Goal: Task Accomplishment & Management: Manage account settings

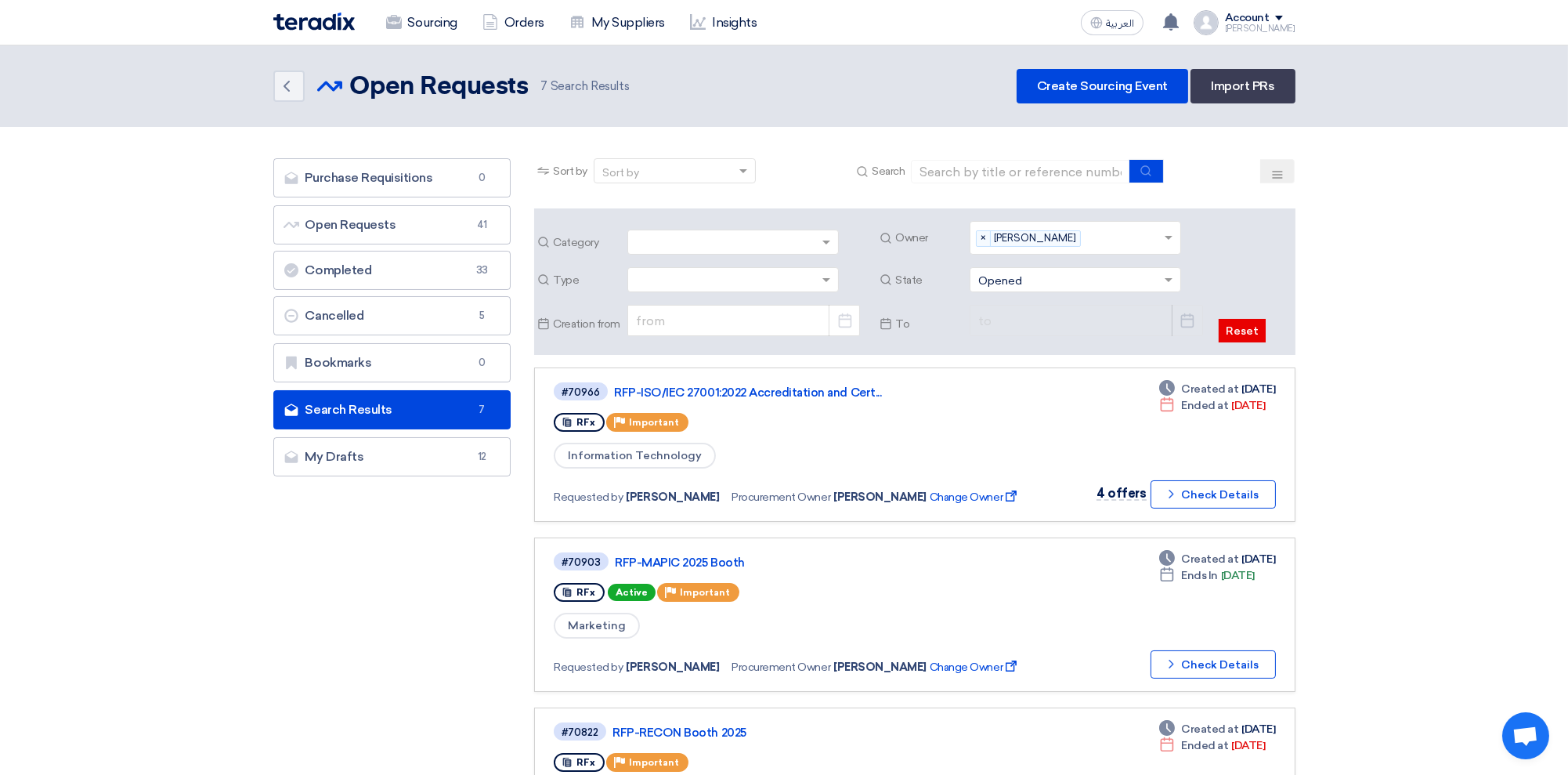
click at [1266, 24] on div "[PERSON_NAME]" at bounding box center [1260, 29] width 70 height 9
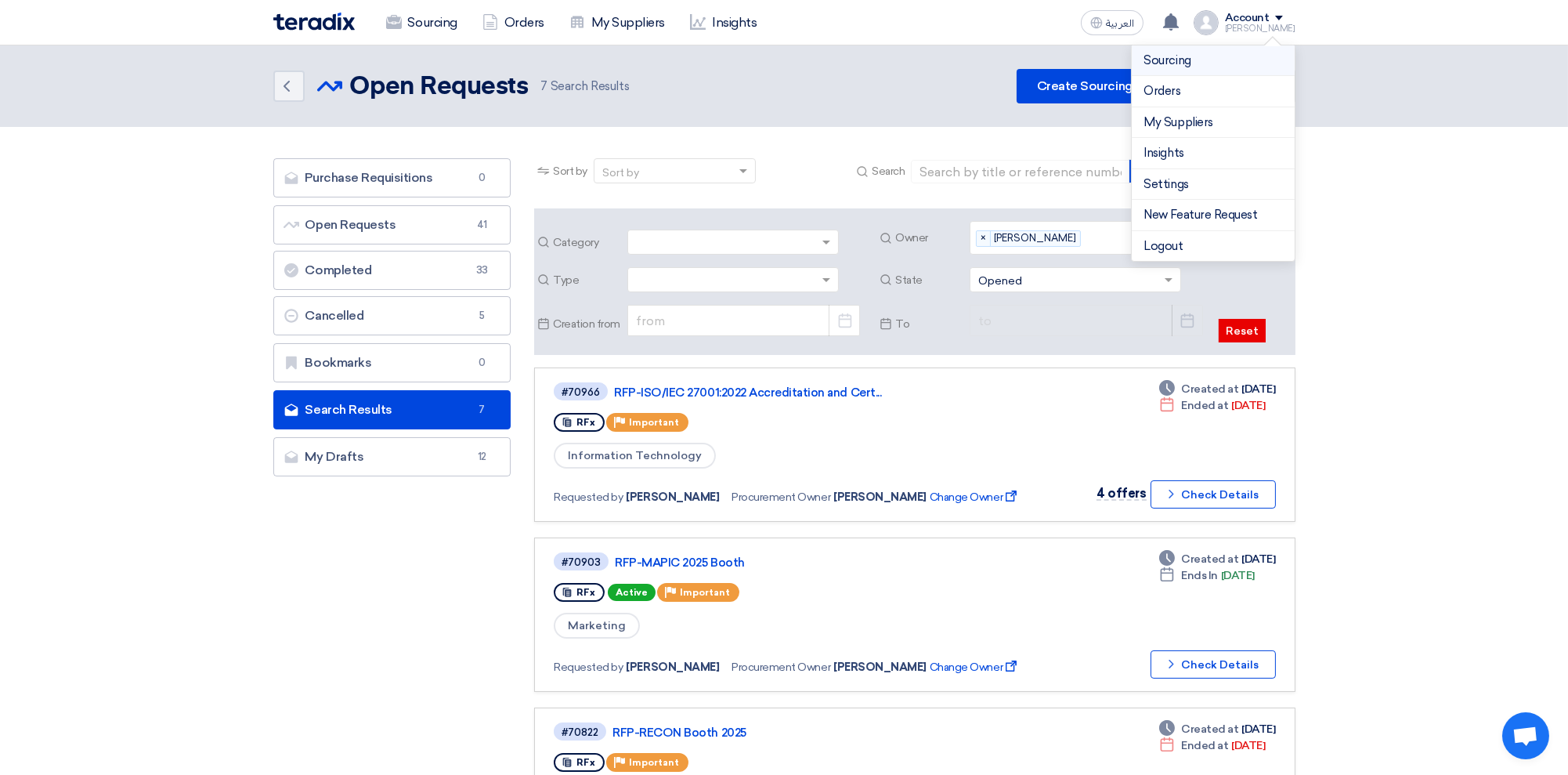
click at [1192, 61] on link "Sourcing" at bounding box center [1213, 60] width 138 height 18
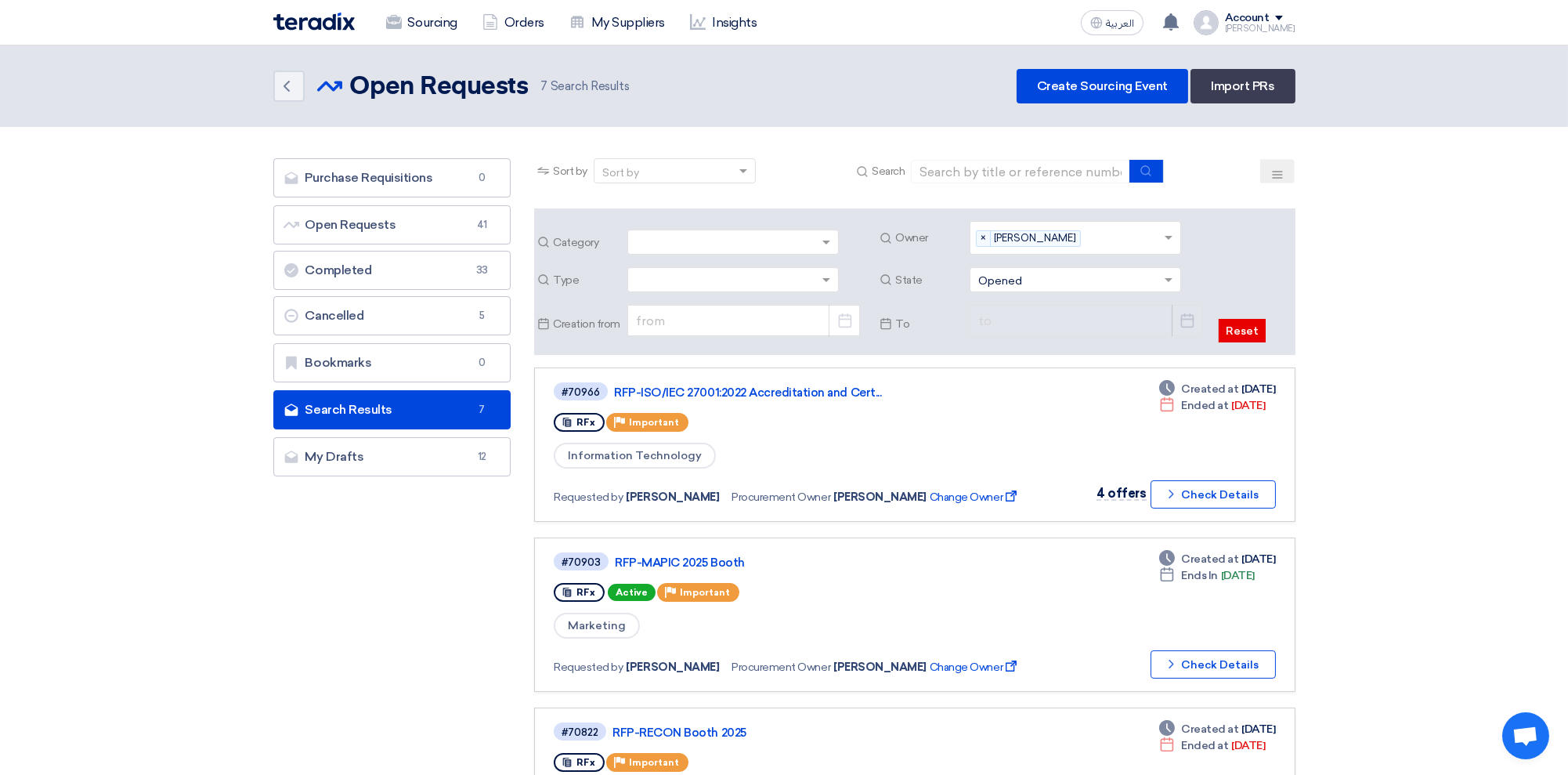
click at [1254, 16] on div "Account" at bounding box center [1247, 18] width 44 height 13
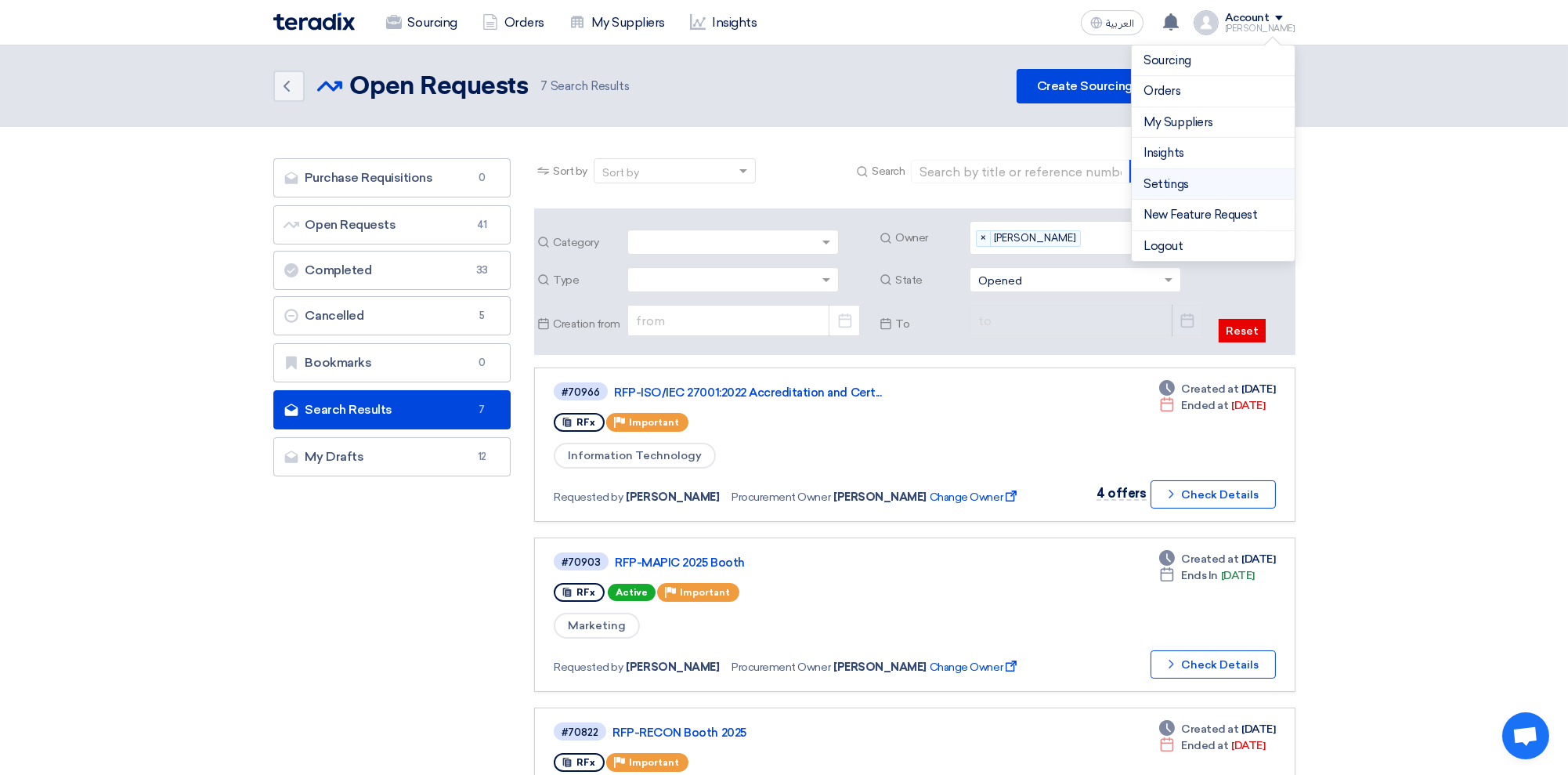
click at [1178, 186] on link "Settings" at bounding box center [1213, 184] width 138 height 18
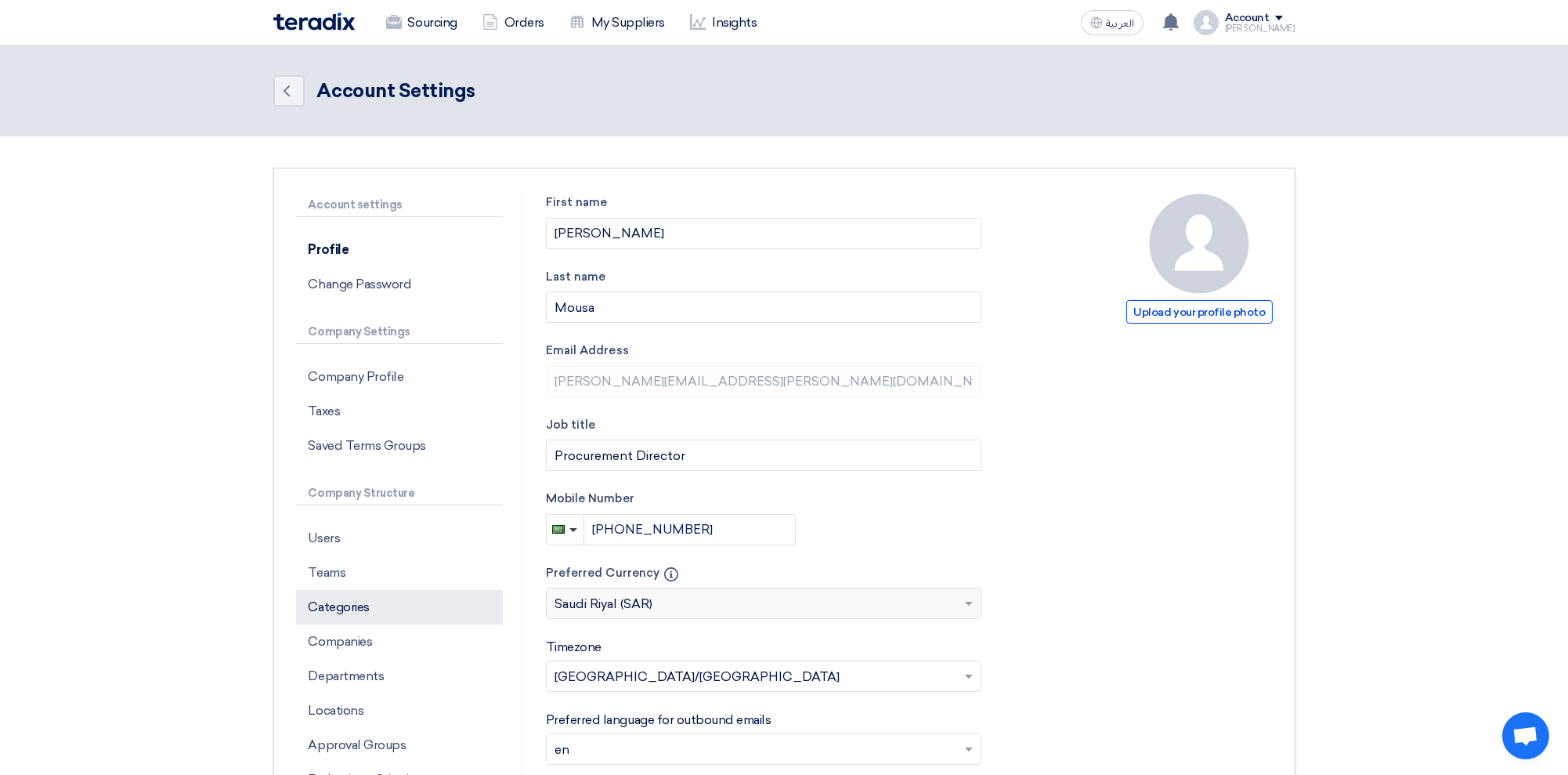
click at [358, 605] on p "Categories" at bounding box center [400, 607] width 207 height 35
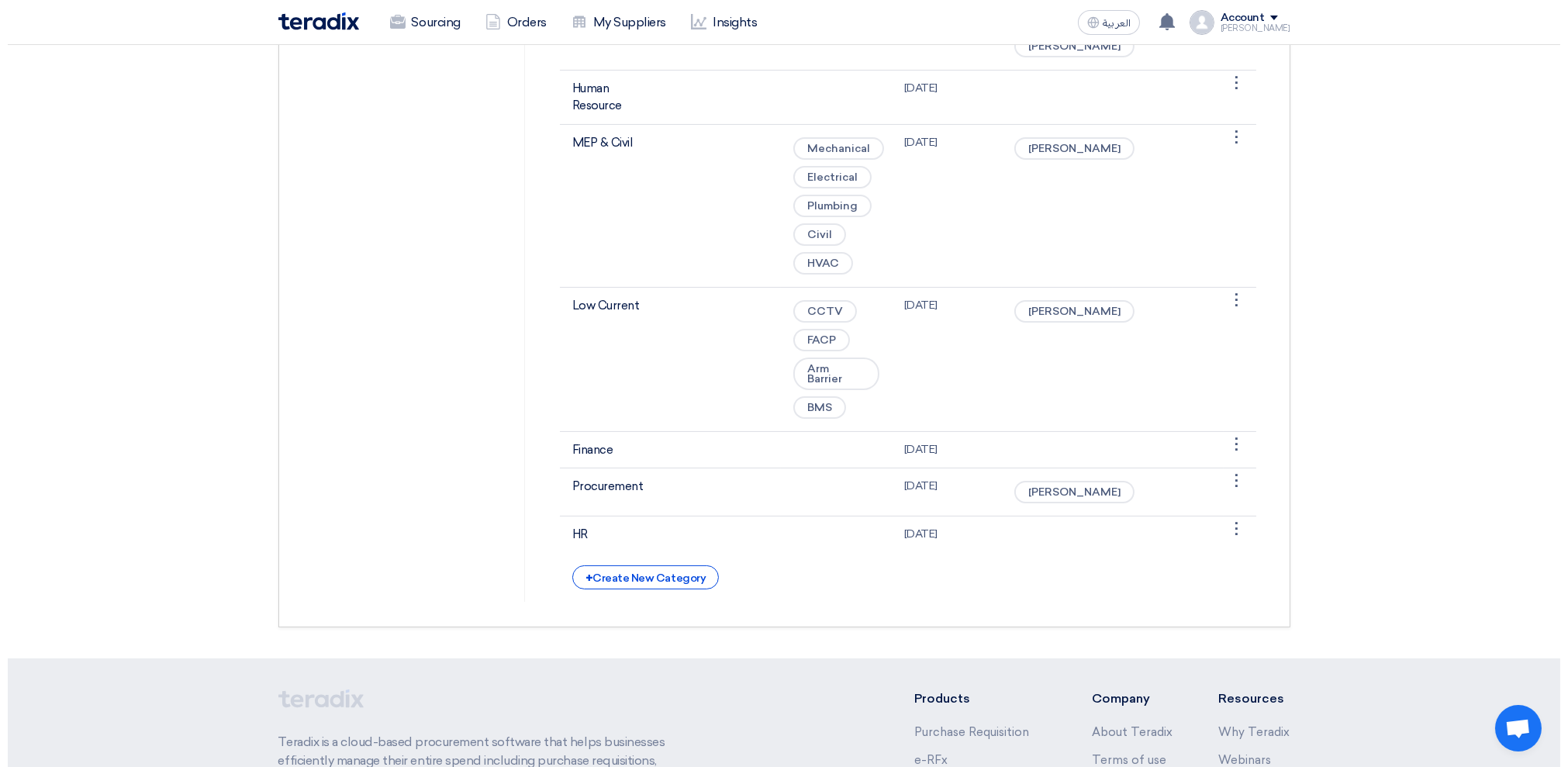
scroll to position [723, 0]
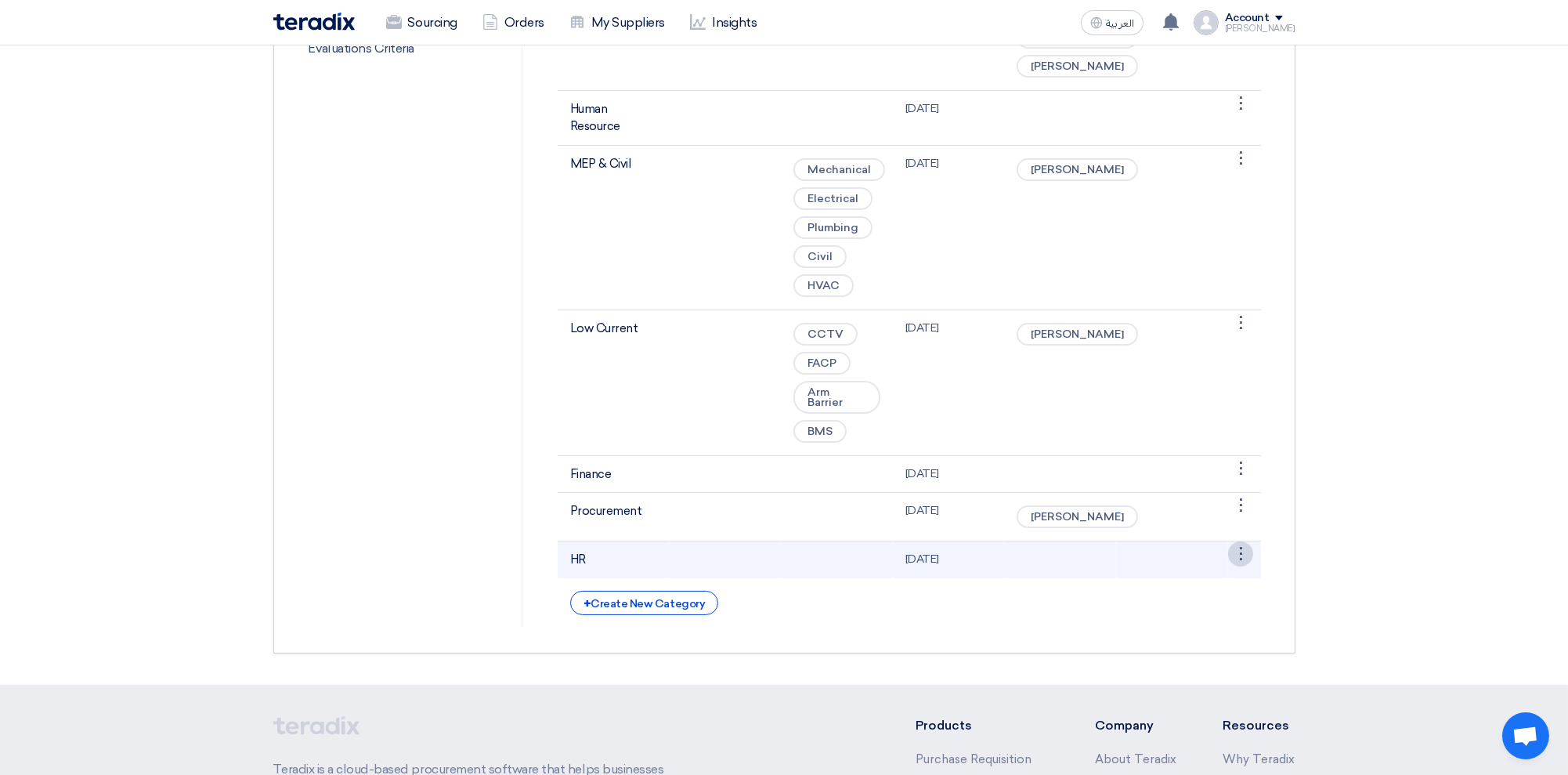
click at [1188, 594] on link "Edit Category" at bounding box center [1201, 583] width 102 height 23
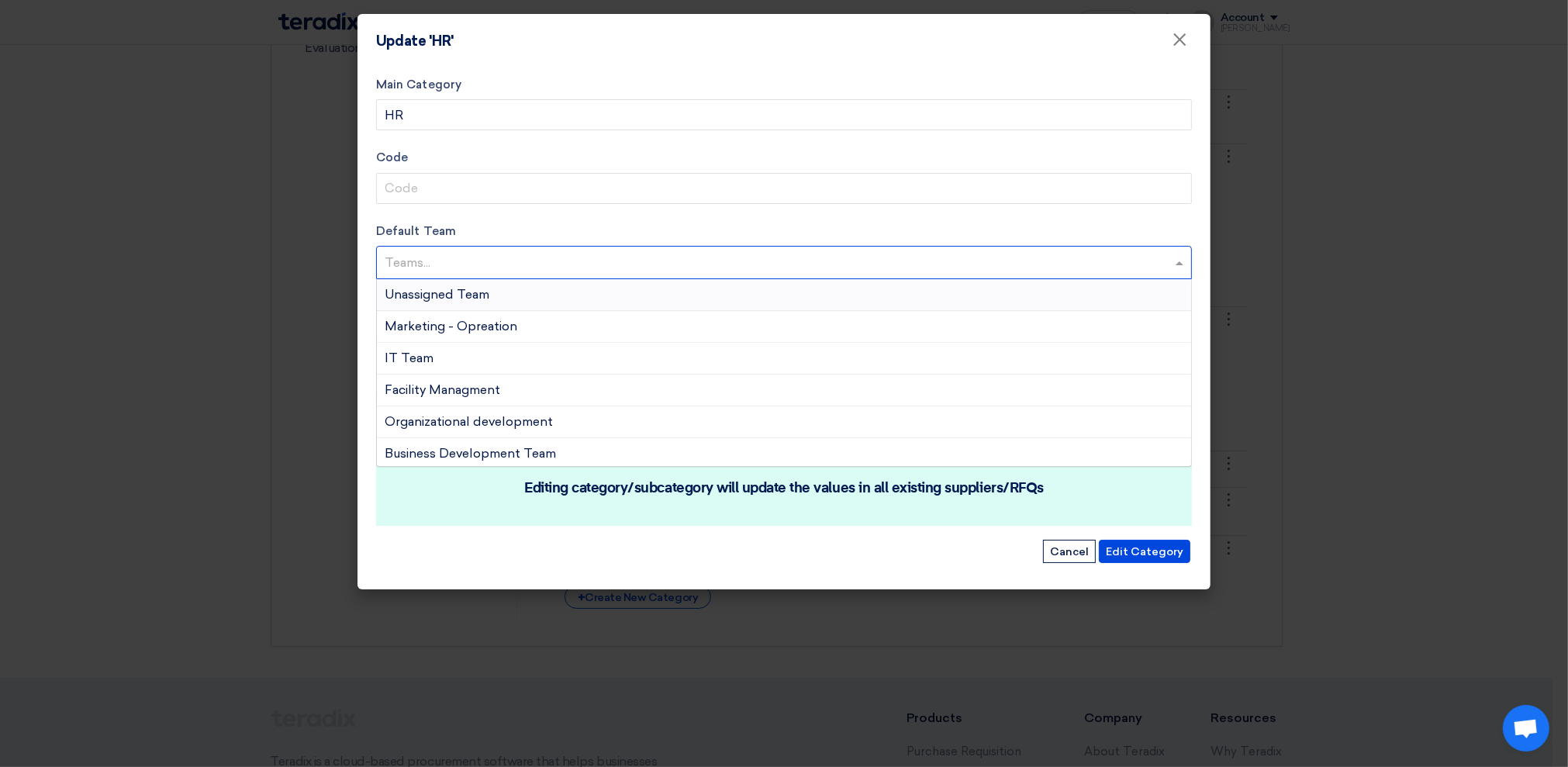
click at [454, 263] on input "text" at bounding box center [785, 264] width 802 height 26
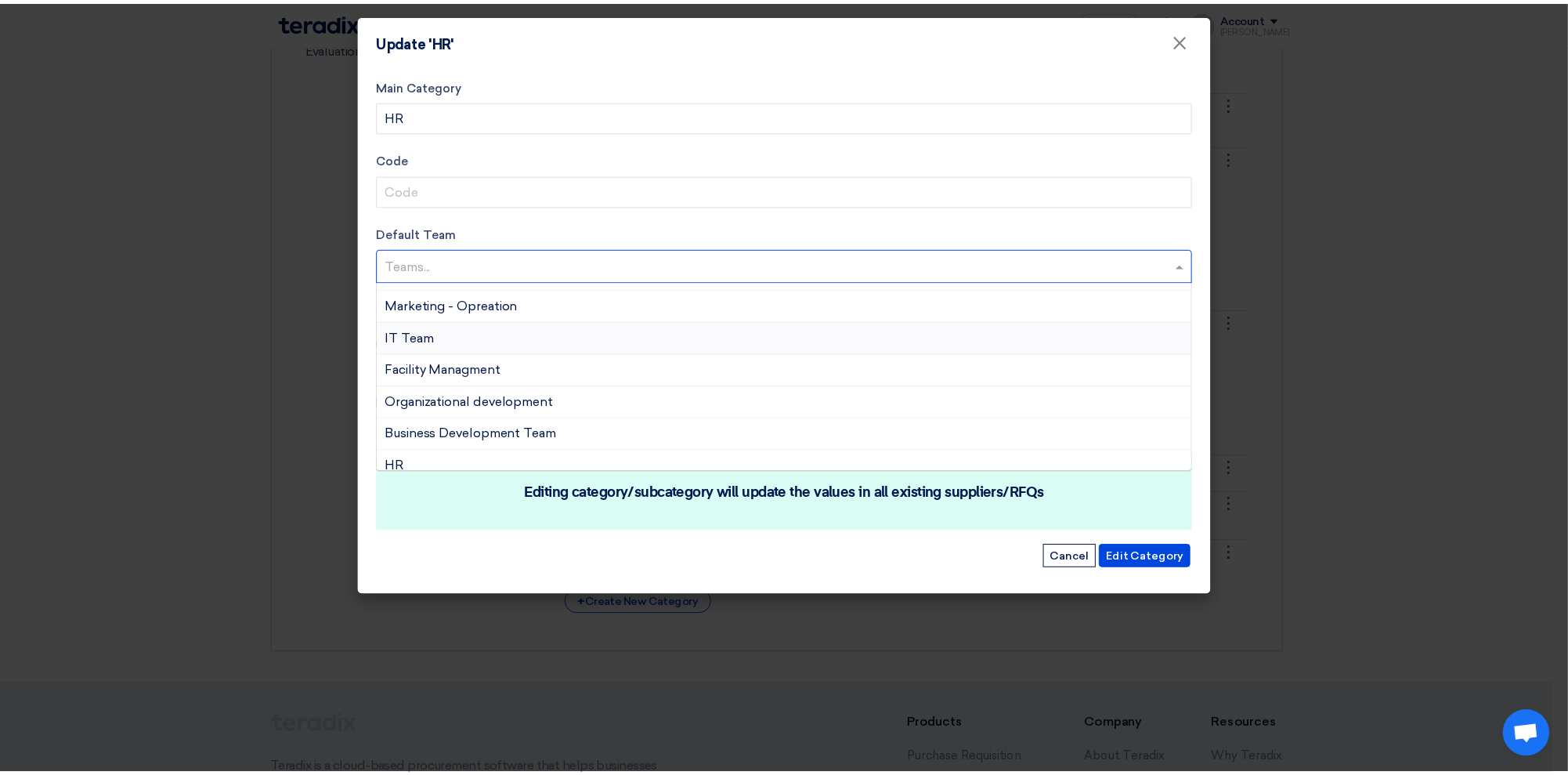
scroll to position [36, 0]
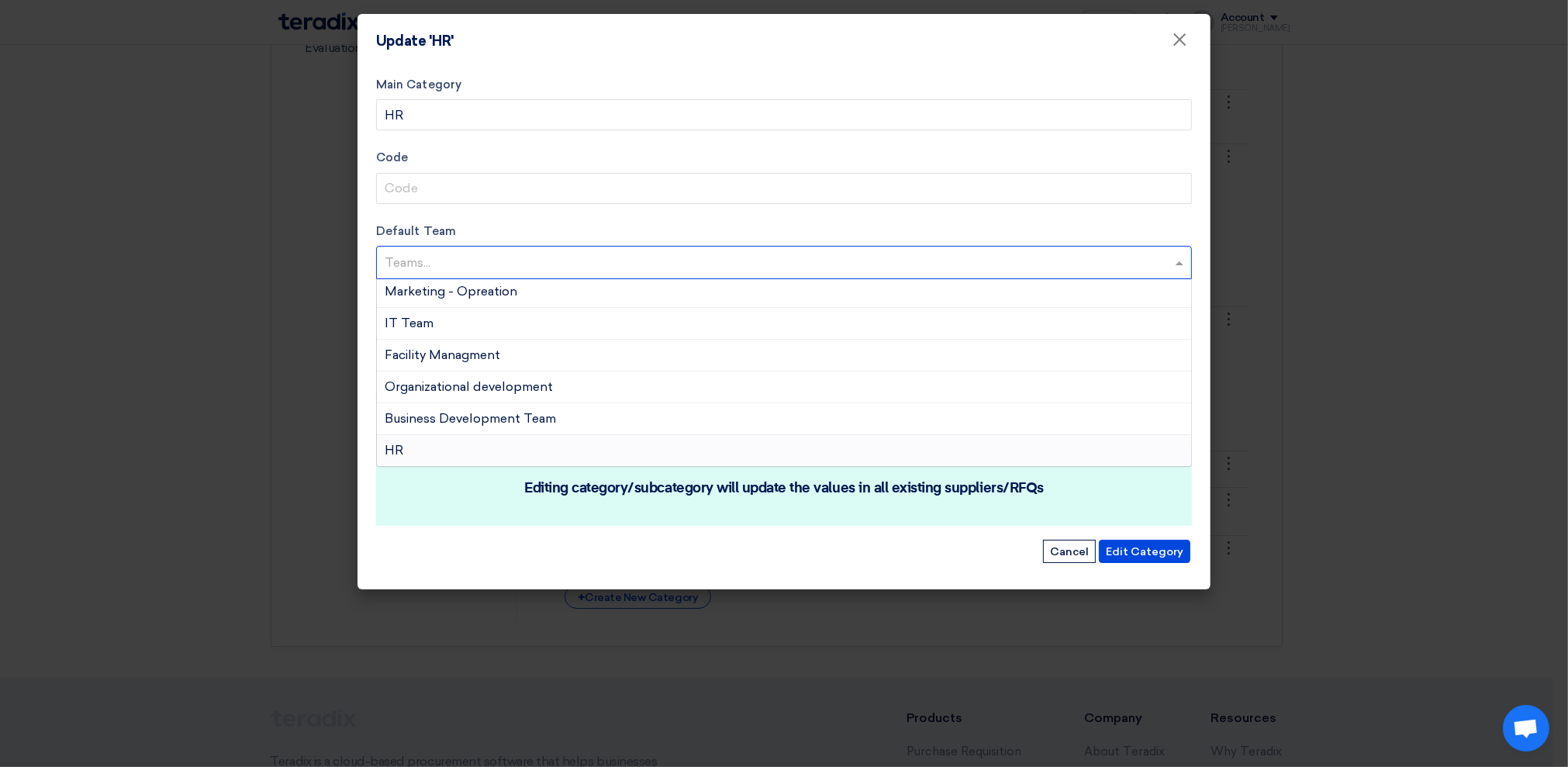
click at [464, 446] on div "HR" at bounding box center [784, 451] width 815 height 31
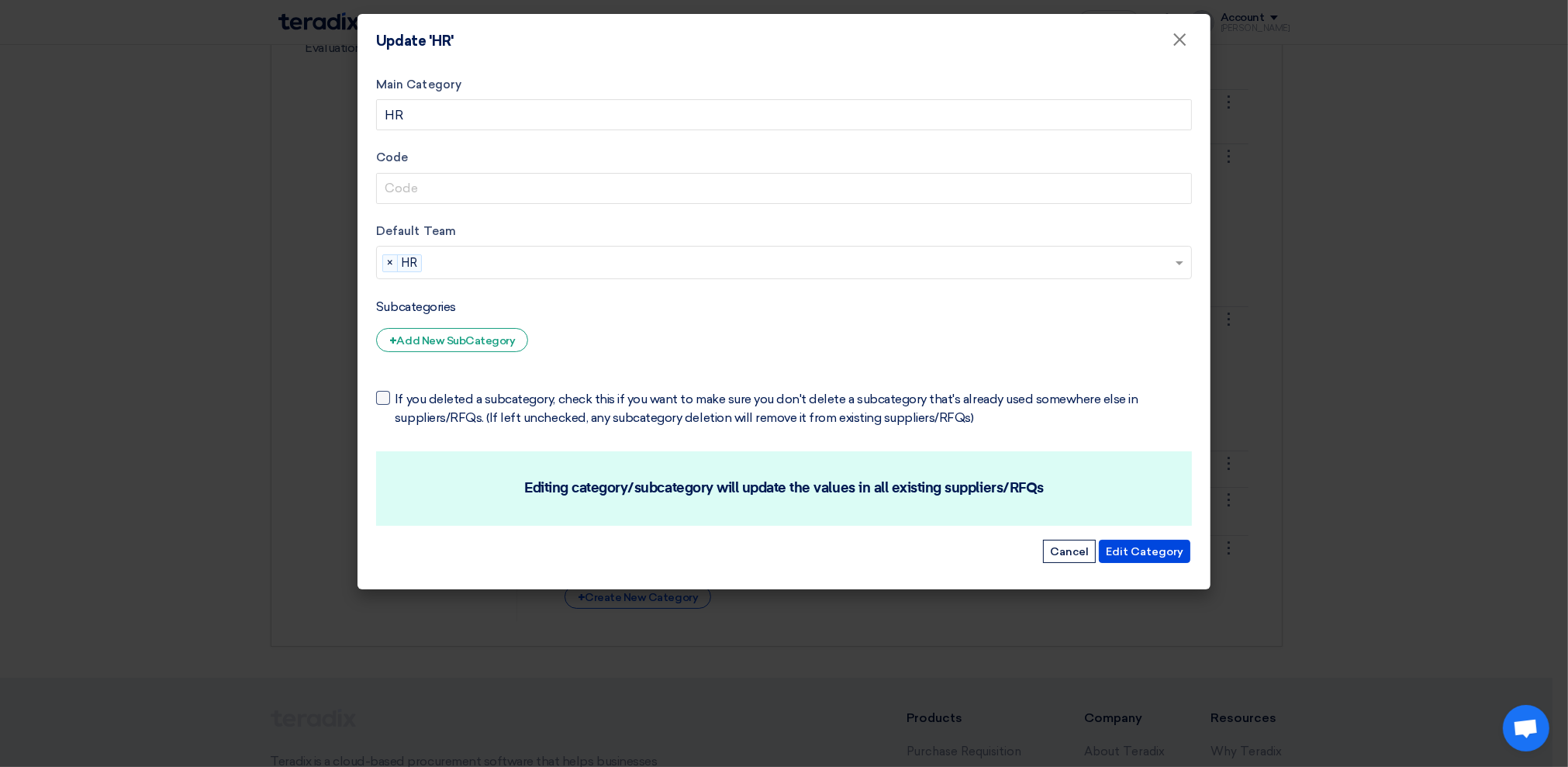
click at [431, 396] on span "If you deleted a subcategory, check this if you want to make sure you don't del…" at bounding box center [793, 408] width 797 height 37
click at [405, 396] on input "If you deleted a subcategory, check this if you want to make sure you don't del…" at bounding box center [400, 395] width 10 height 10
checkbox input "true"
click at [1077, 549] on button "Cancel" at bounding box center [1068, 550] width 52 height 23
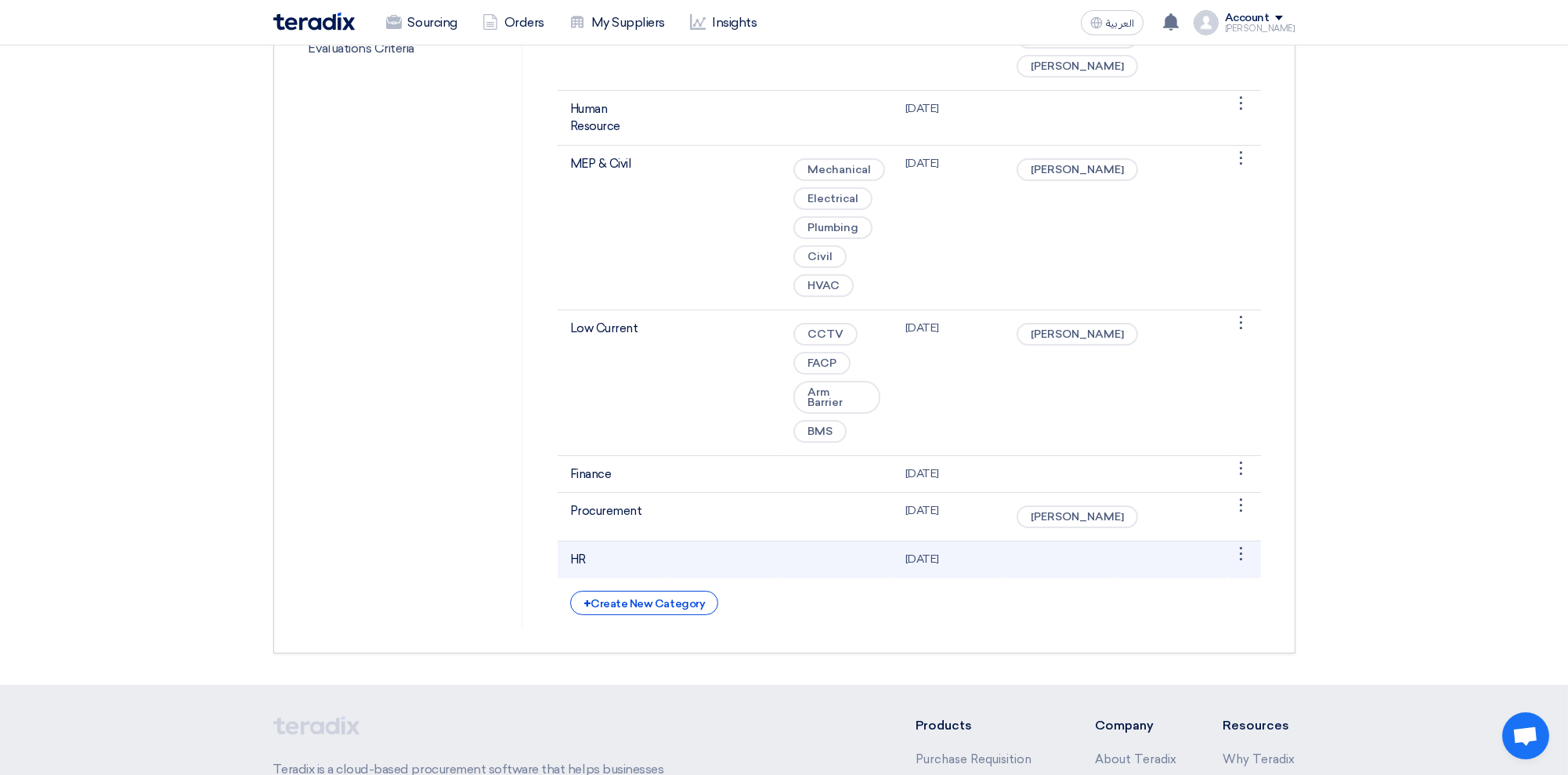
click at [910, 578] on td "[DATE]" at bounding box center [949, 560] width 112 height 36
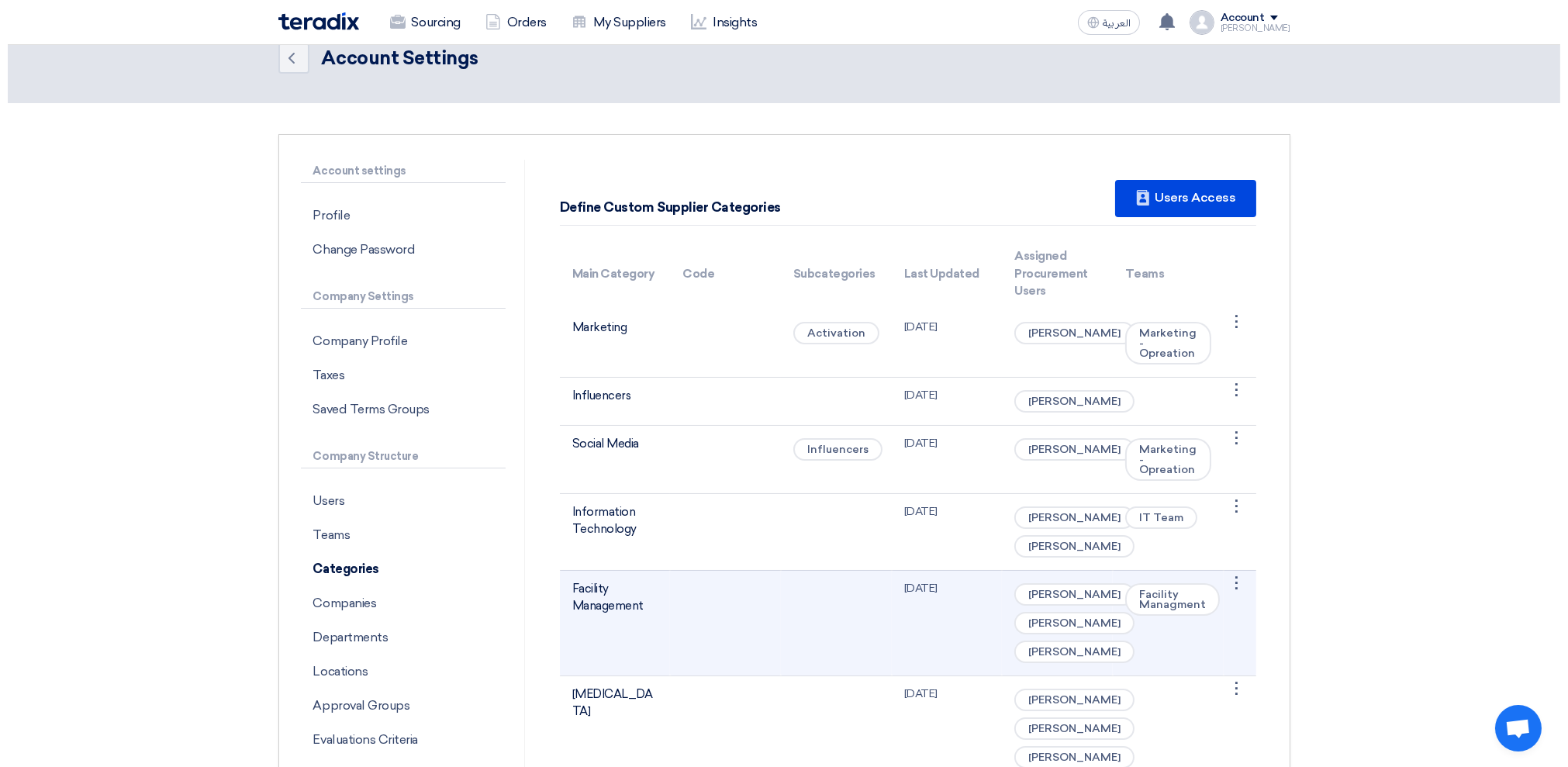
scroll to position [0, 0]
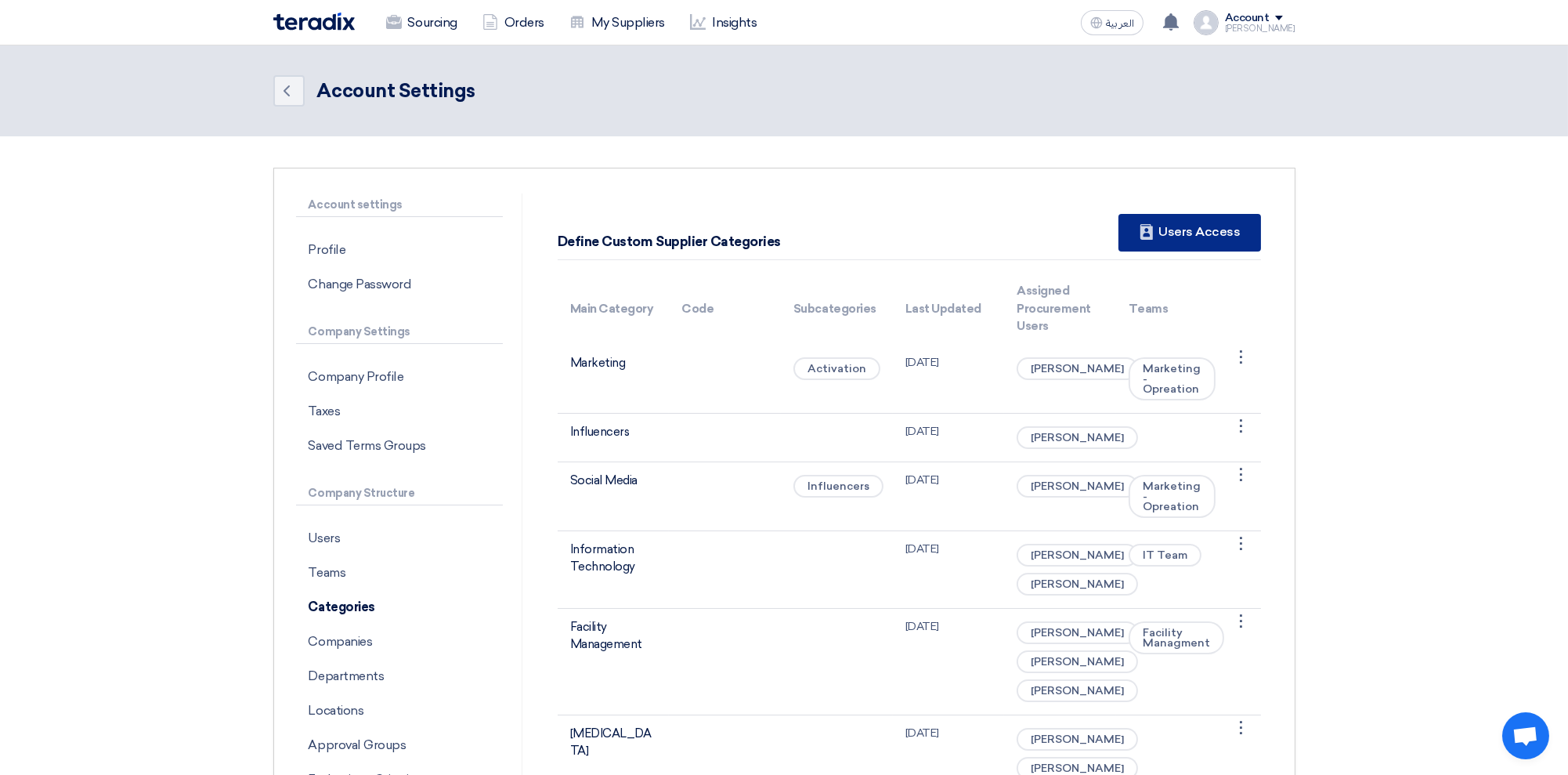
click at [1207, 228] on div "New Supplier Users Access" at bounding box center [1188, 232] width 142 height 37
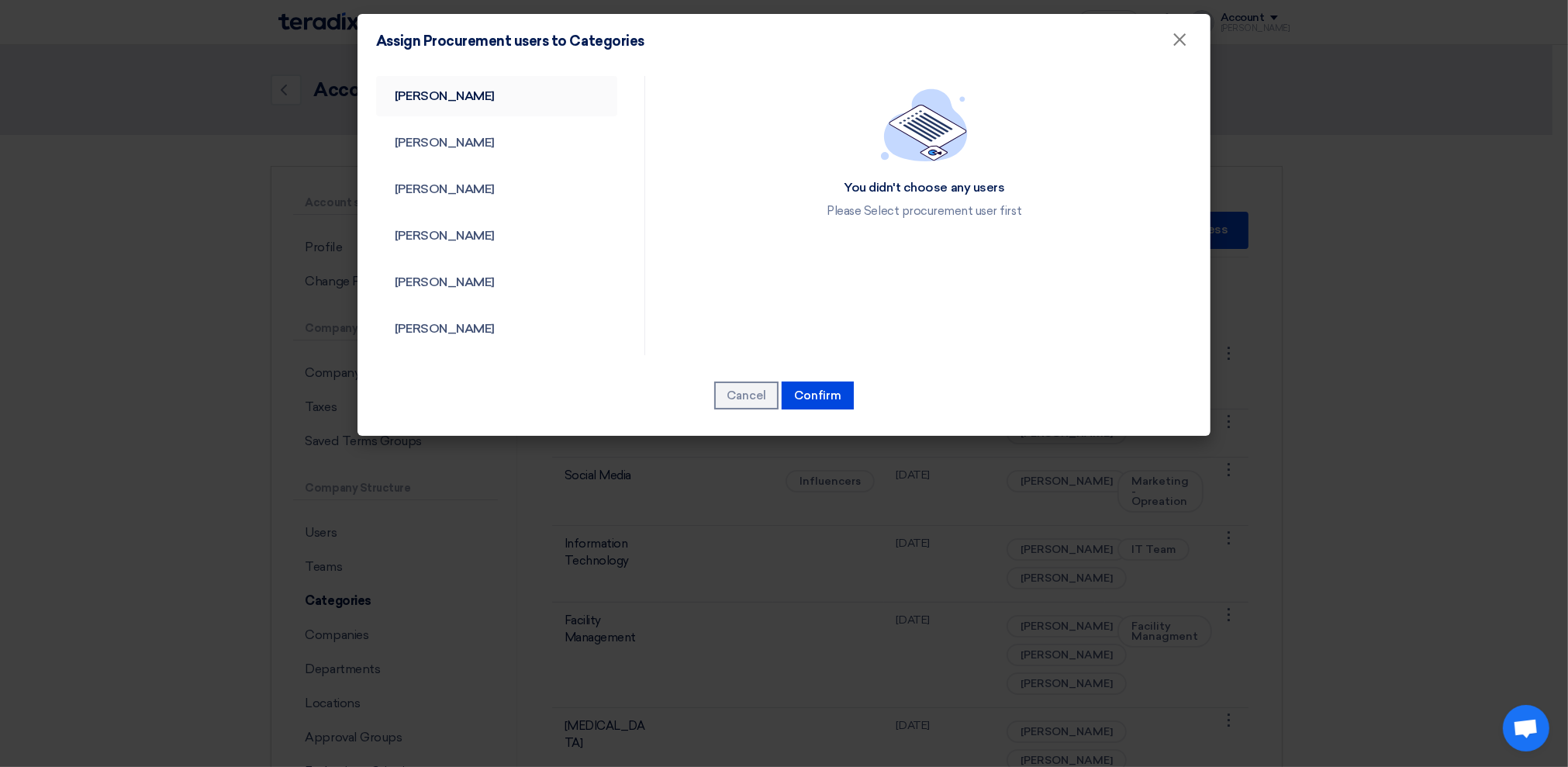
click at [449, 95] on link "[PERSON_NAME]" at bounding box center [496, 95] width 241 height 40
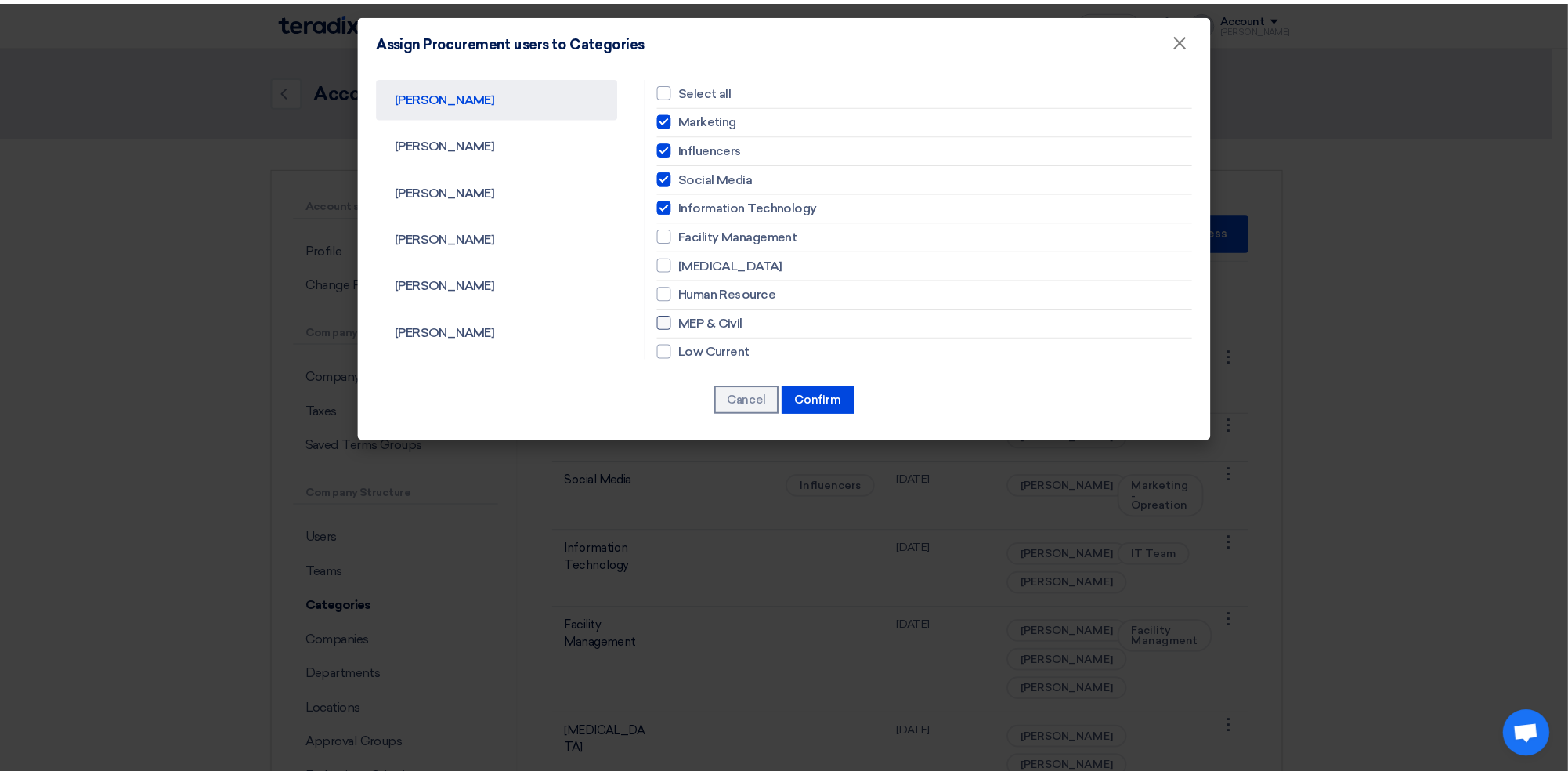
scroll to position [102, 0]
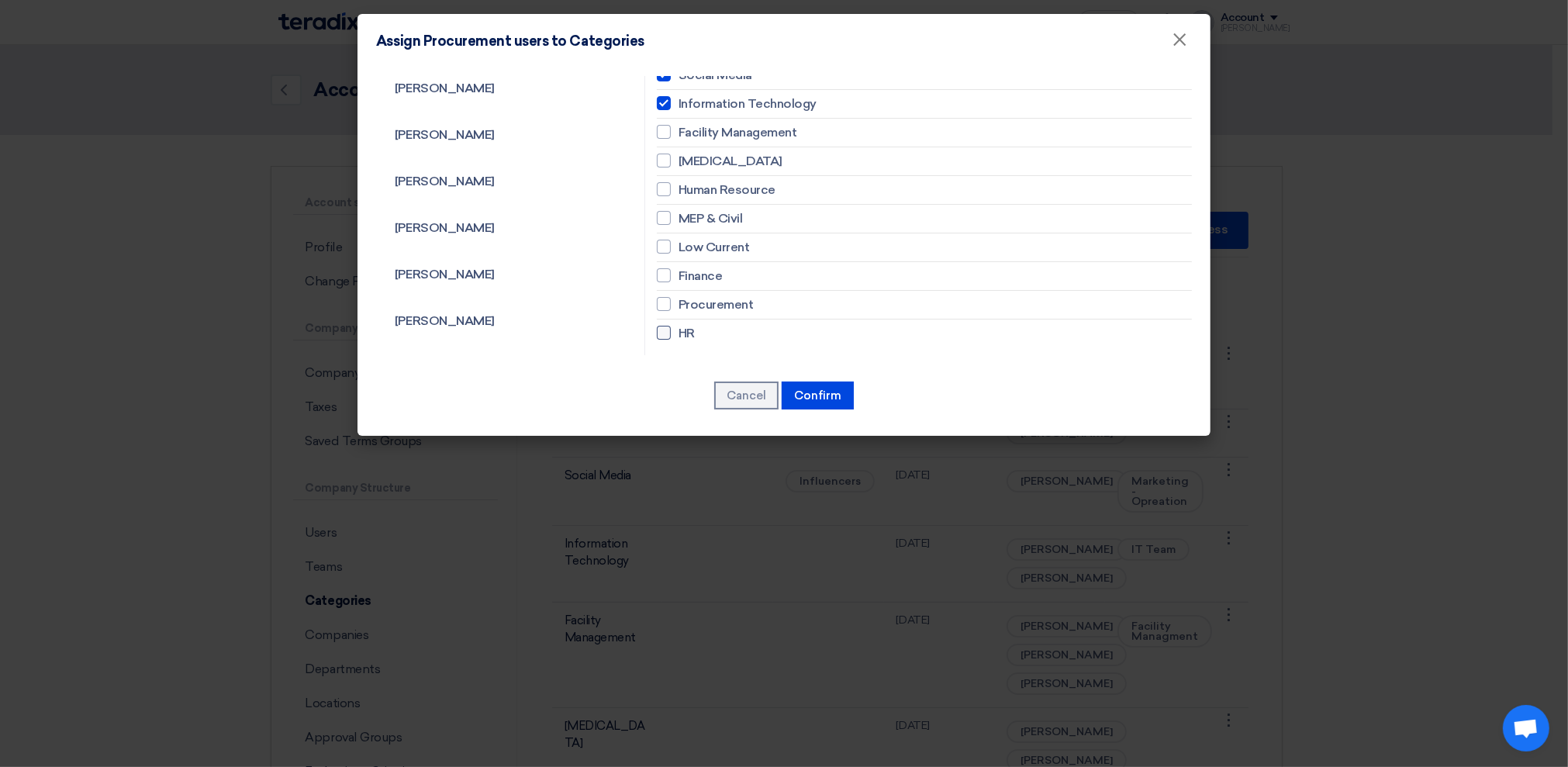
click at [657, 332] on div at bounding box center [664, 333] width 14 height 14
click at [679, 22] on input "HR" at bounding box center [684, 17] width 10 height 10
checkbox input "true"
click at [828, 399] on button "Confirm" at bounding box center [818, 396] width 72 height 28
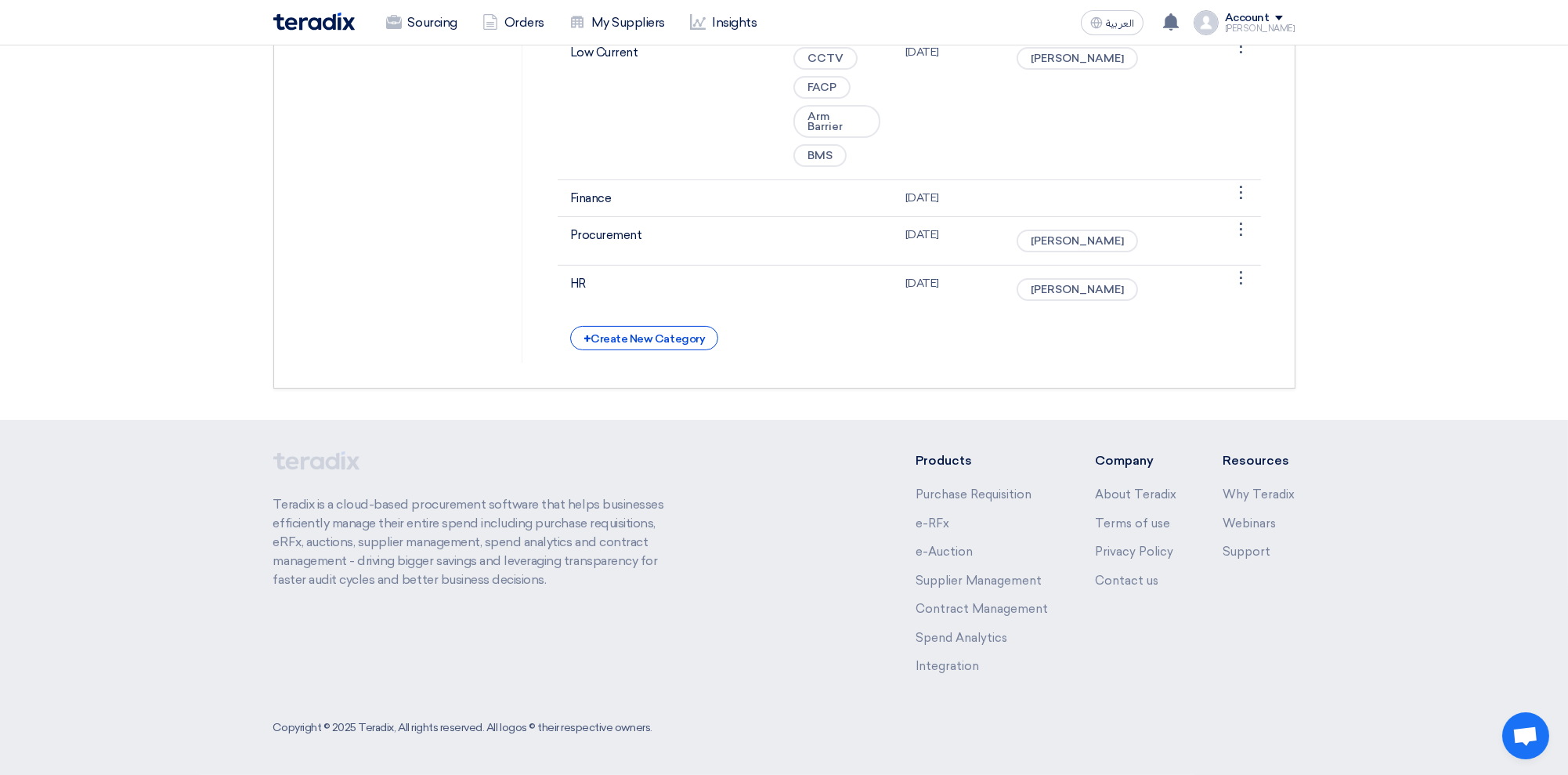
scroll to position [1044, 0]
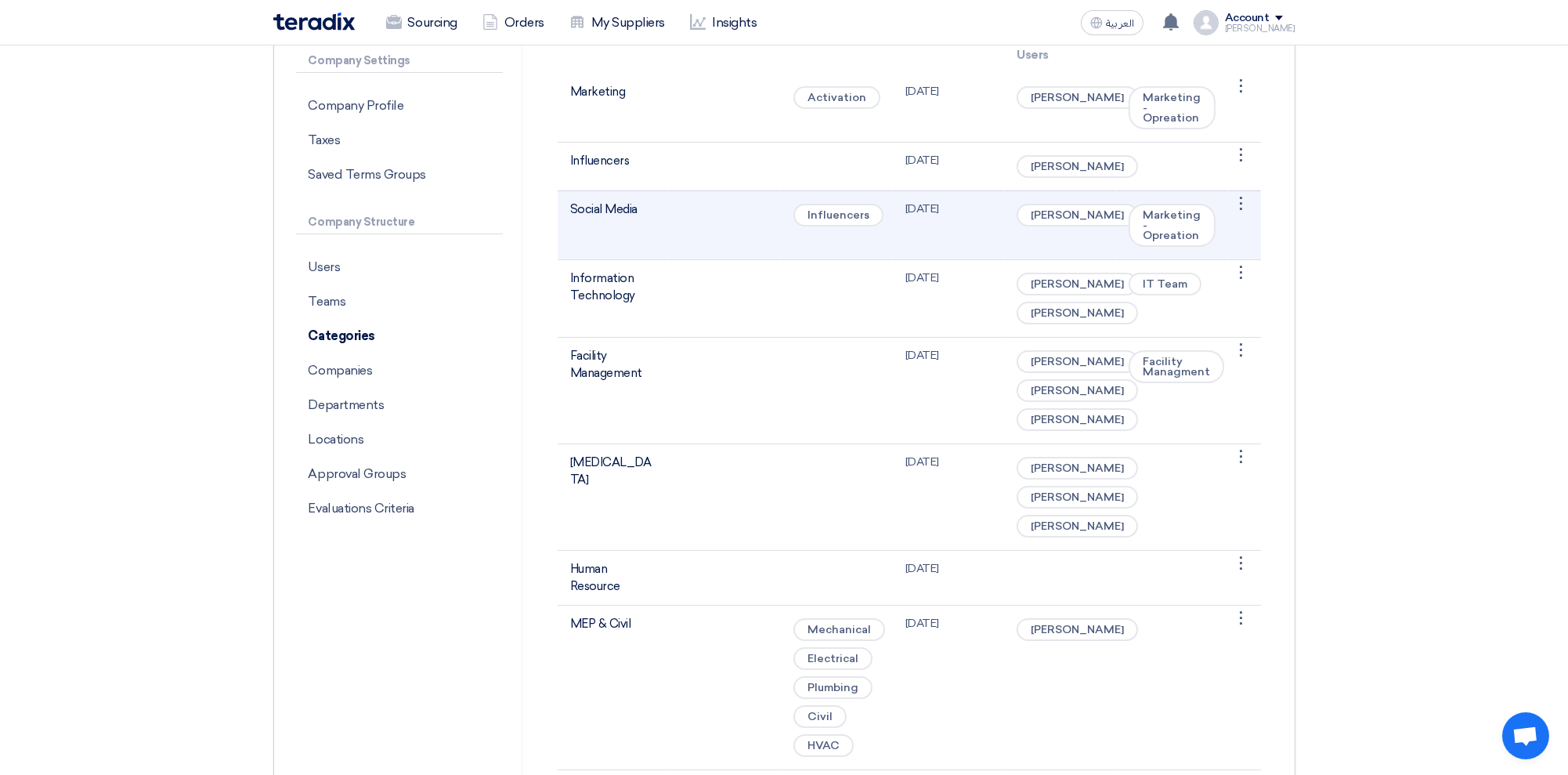
scroll to position [104, 0]
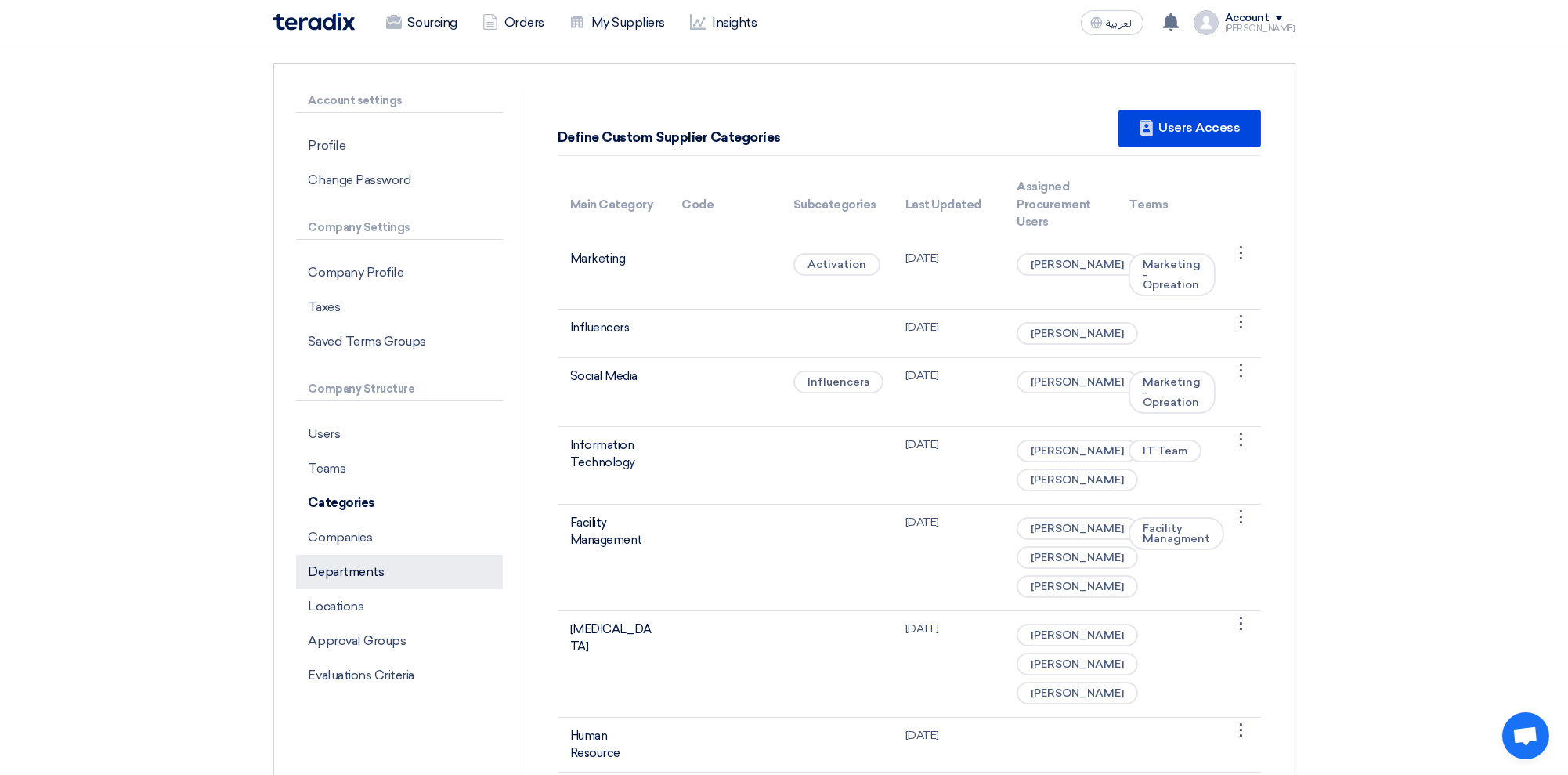
click at [330, 567] on p "Departments" at bounding box center [400, 572] width 207 height 35
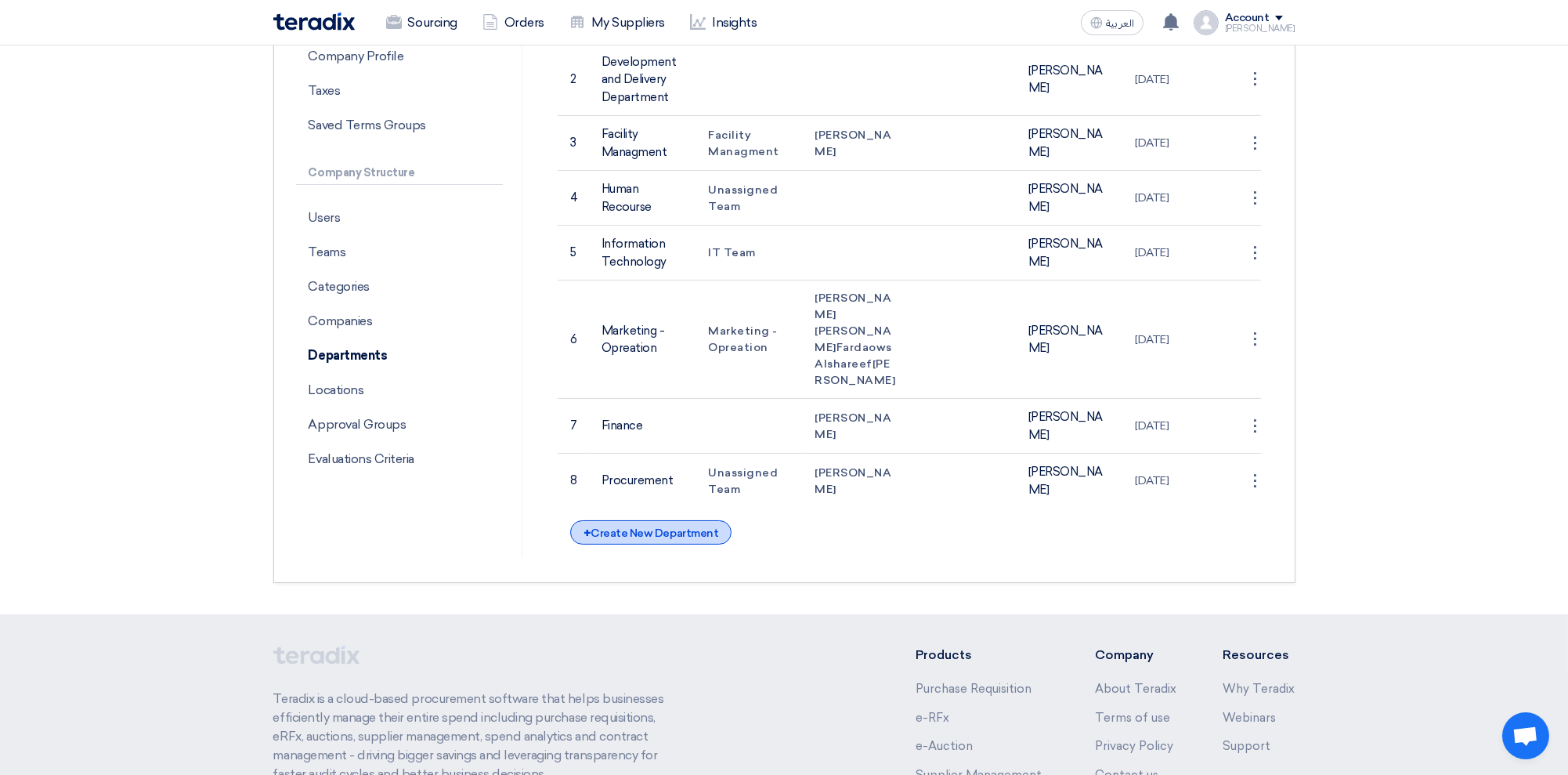
scroll to position [216, 0]
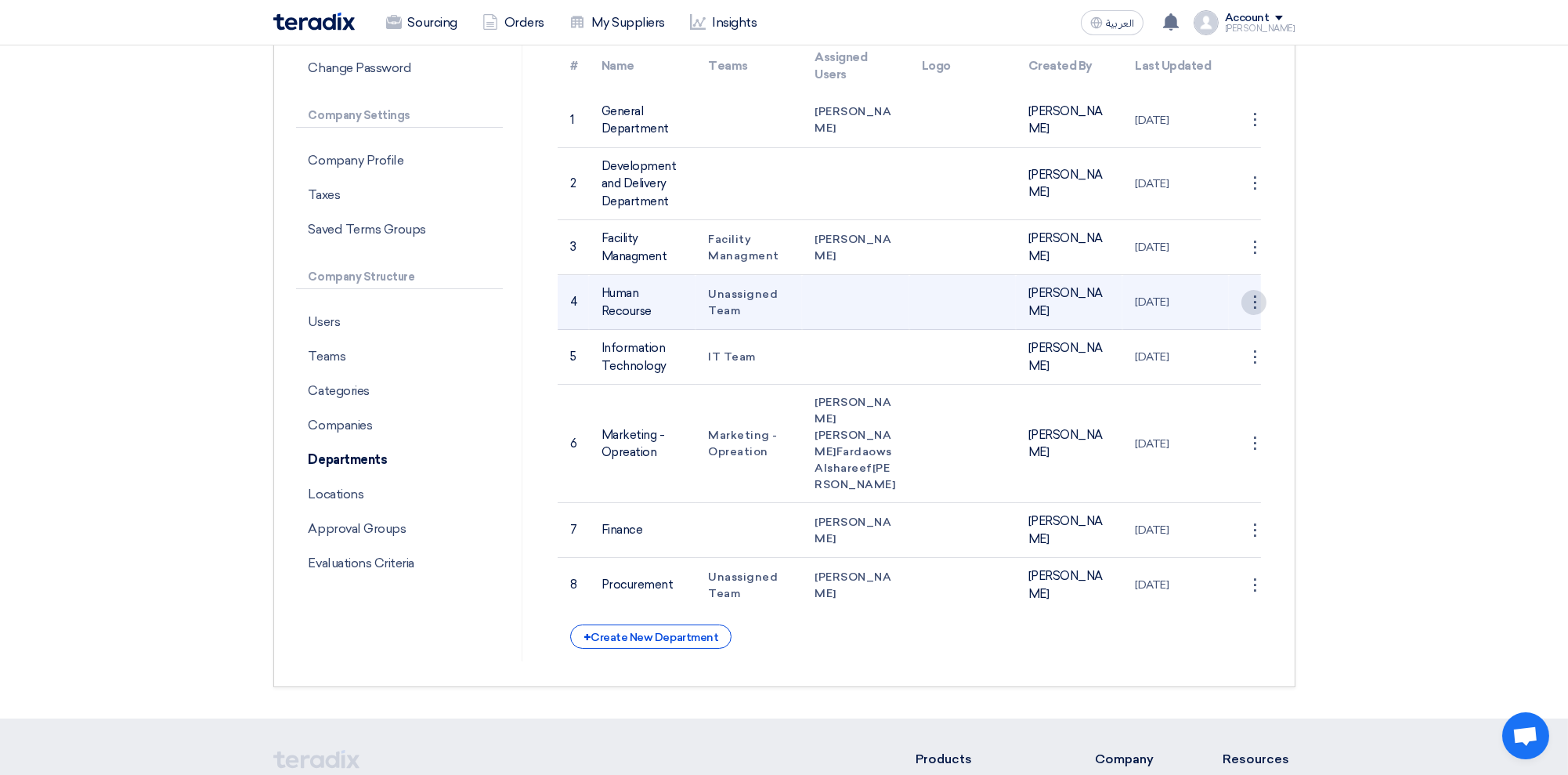
click at [1251, 132] on div "⋮" at bounding box center [1254, 119] width 25 height 25
click at [687, 297] on td "Human Recourse" at bounding box center [642, 301] width 107 height 55
click at [652, 296] on td "Human Recourse" at bounding box center [642, 301] width 107 height 55
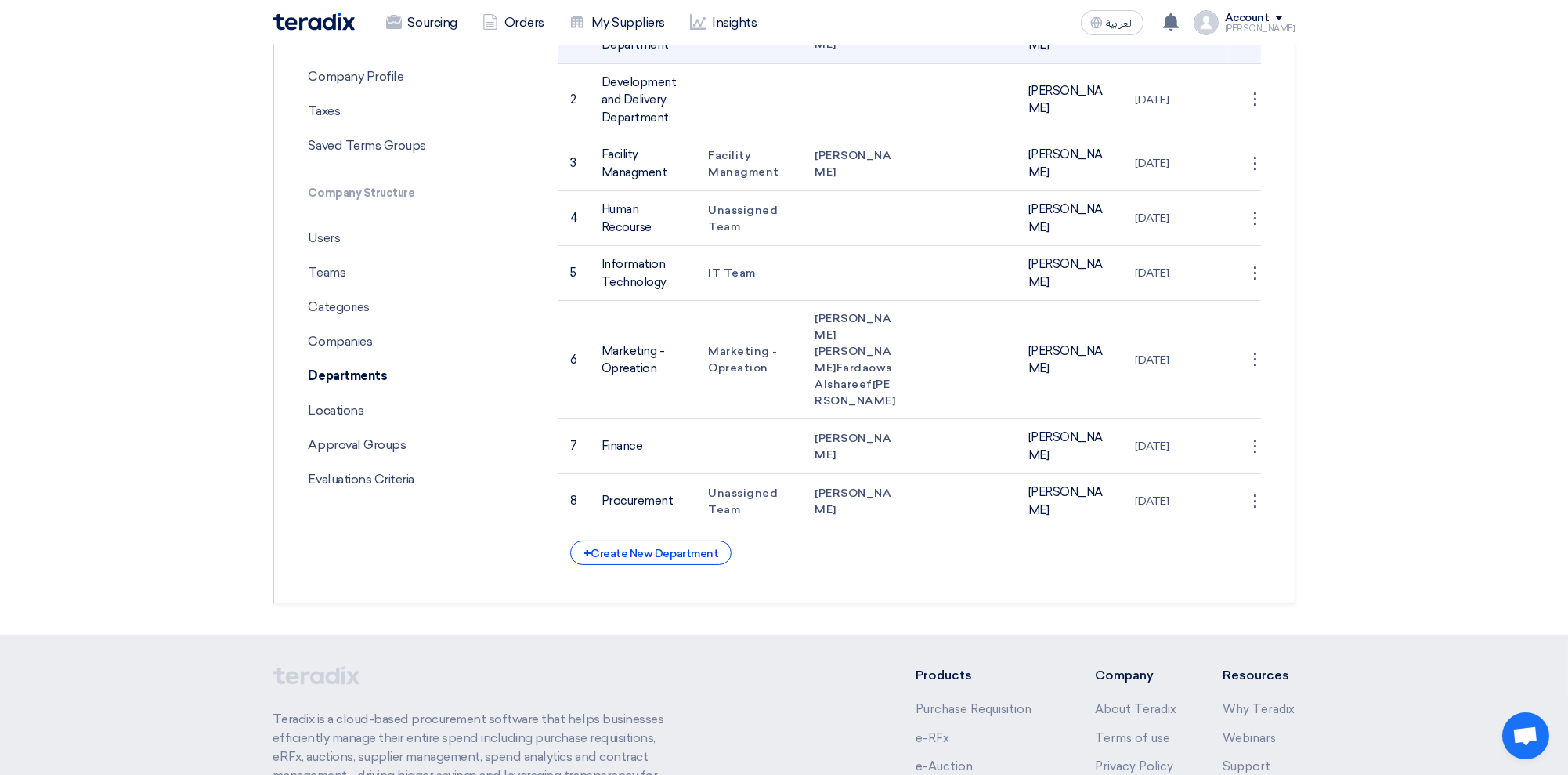
scroll to position [314, 0]
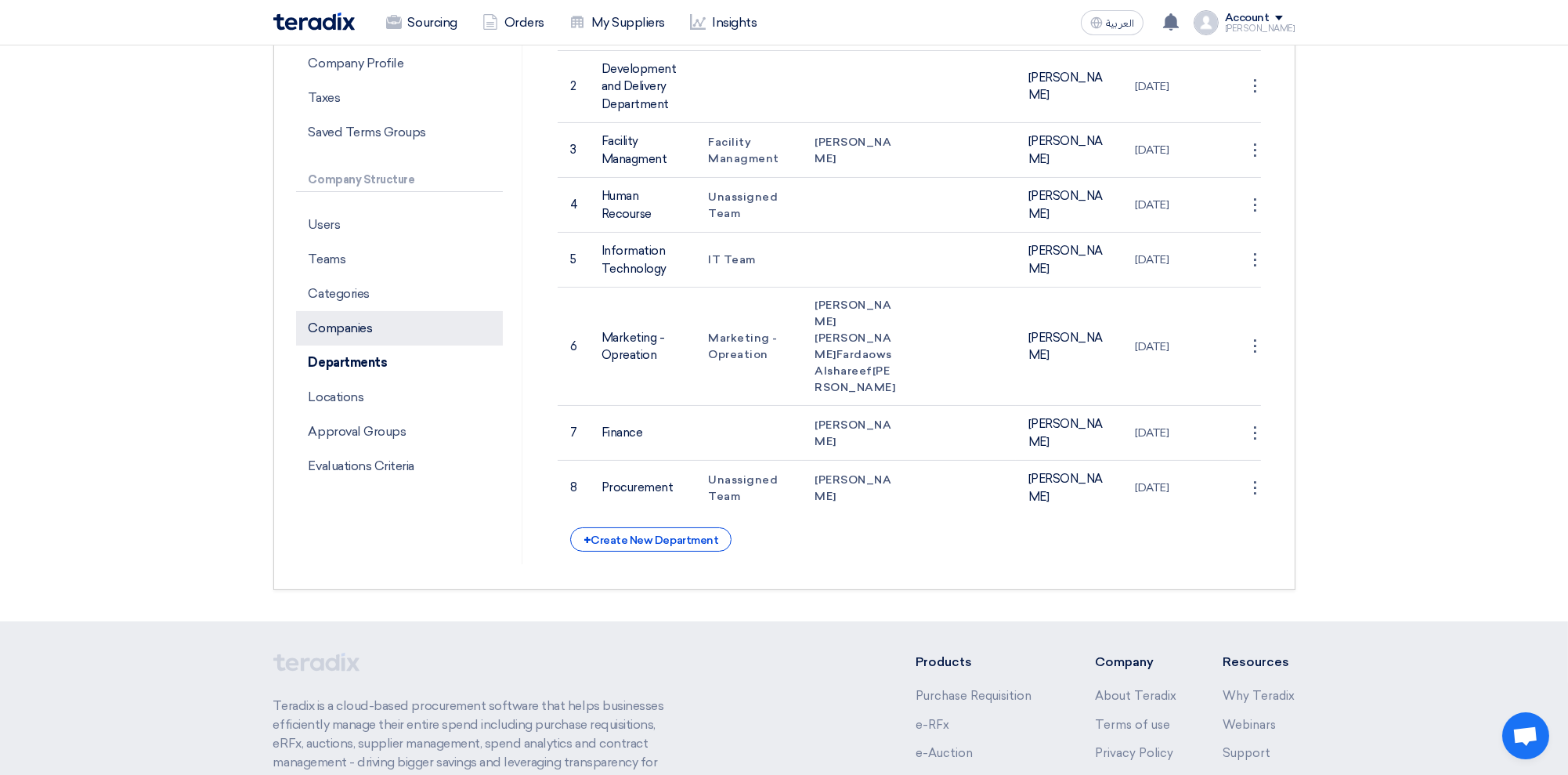
click at [351, 321] on p "Companies" at bounding box center [400, 328] width 207 height 35
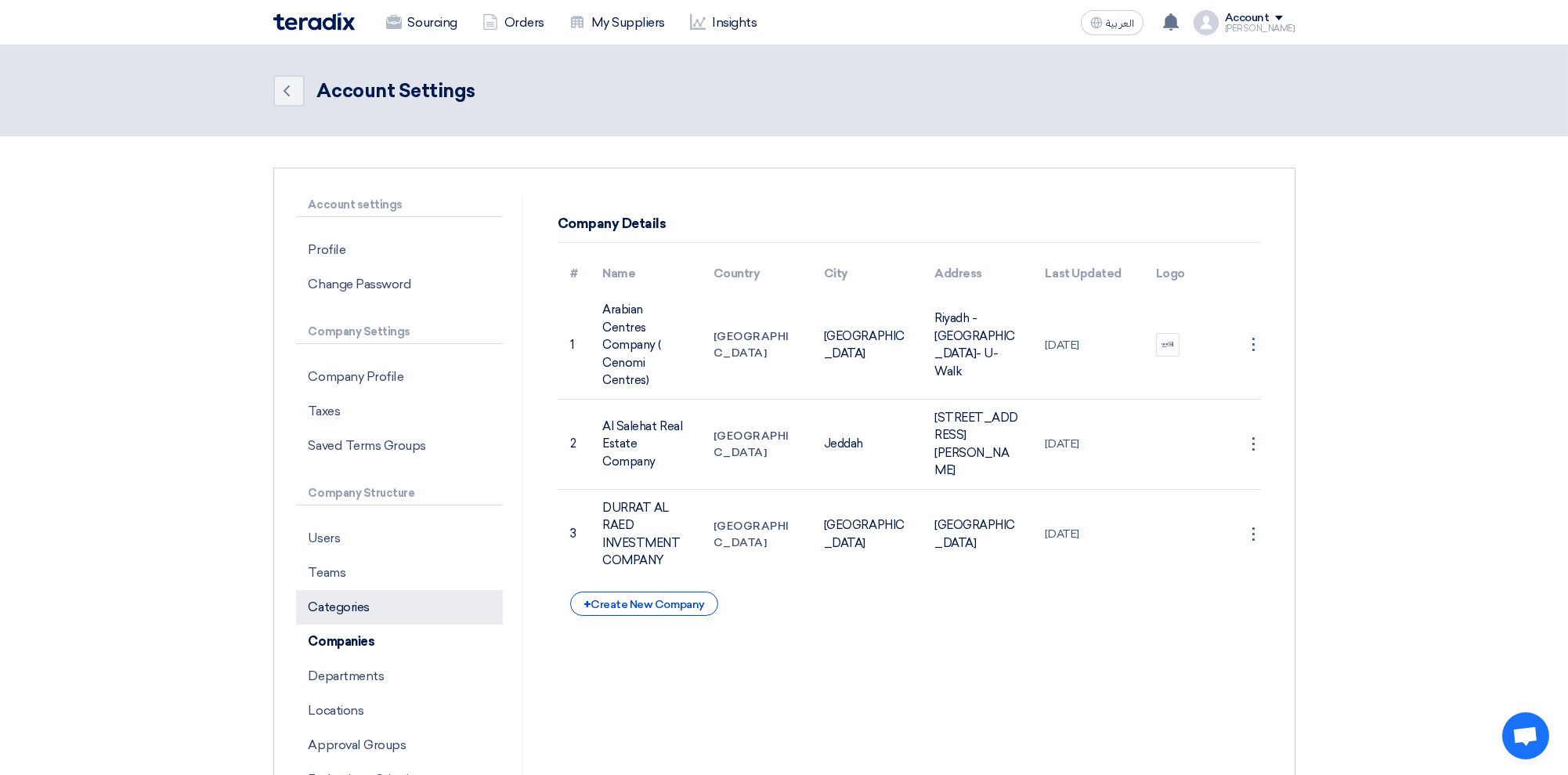
click at [333, 609] on p "Categories" at bounding box center [400, 607] width 207 height 35
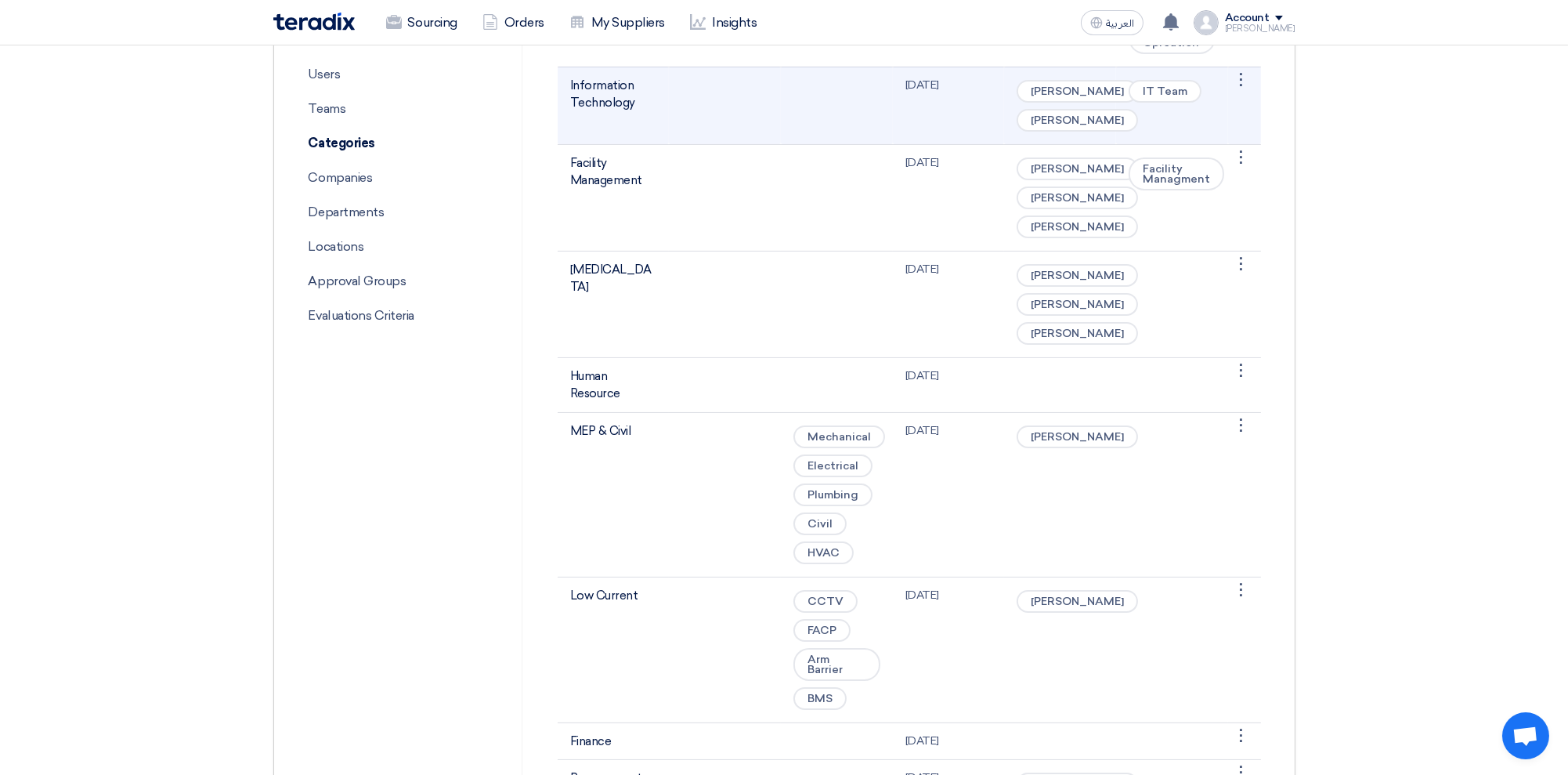
scroll to position [521, 0]
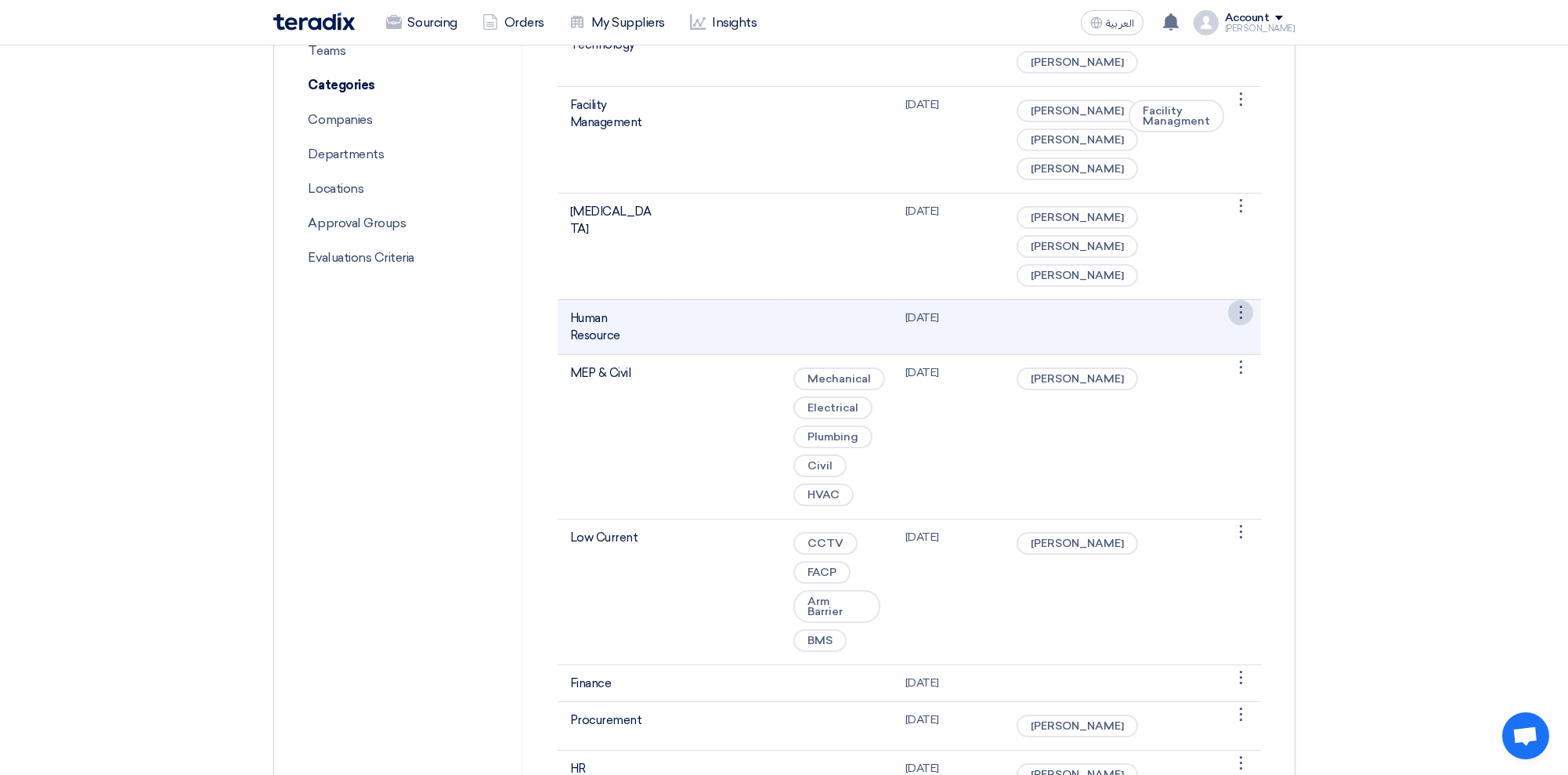
click at [1209, 354] on link "Edit Category" at bounding box center [1201, 341] width 102 height 23
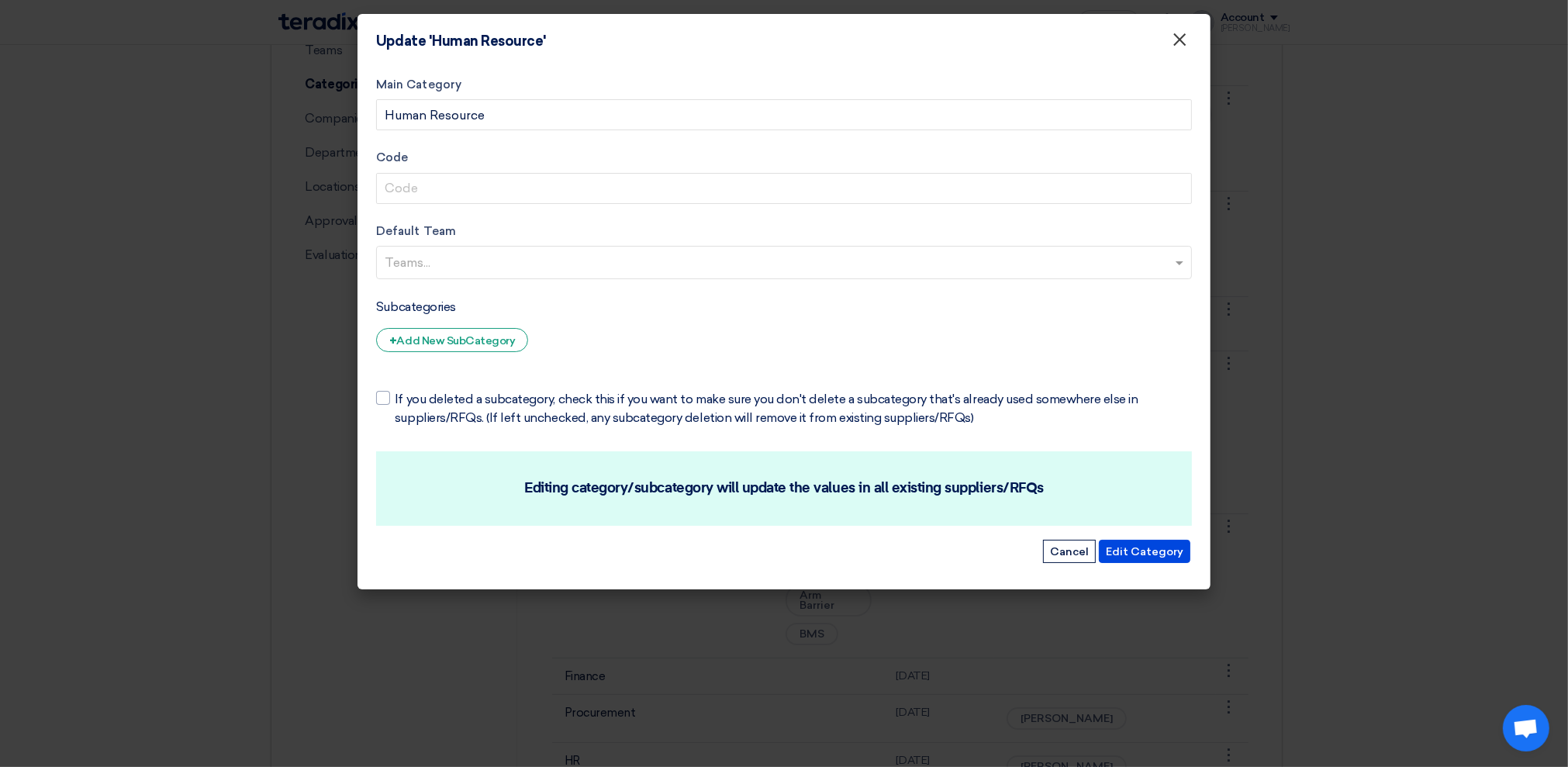
click at [1182, 46] on span "×" at bounding box center [1179, 43] width 15 height 31
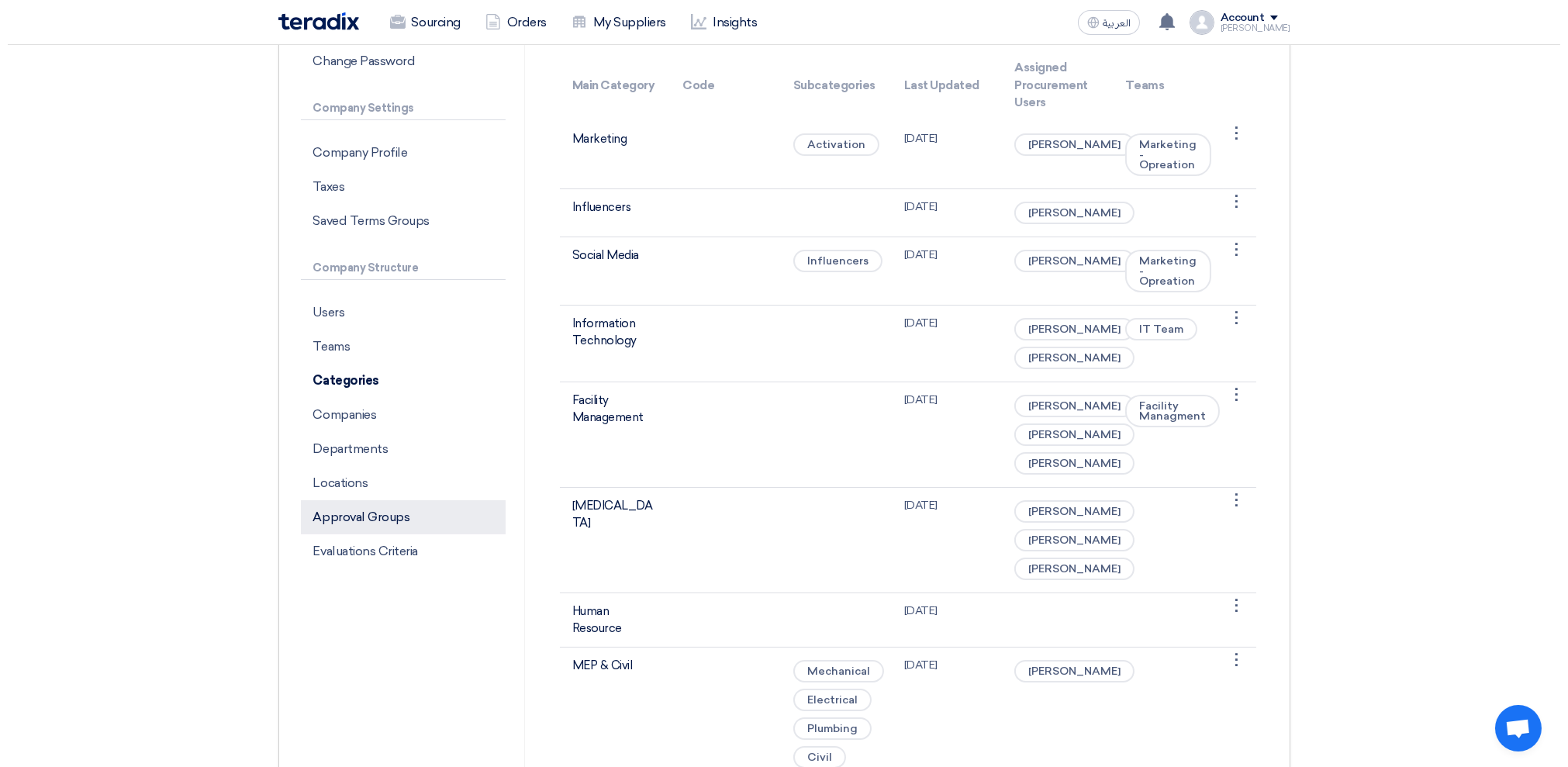
scroll to position [206, 0]
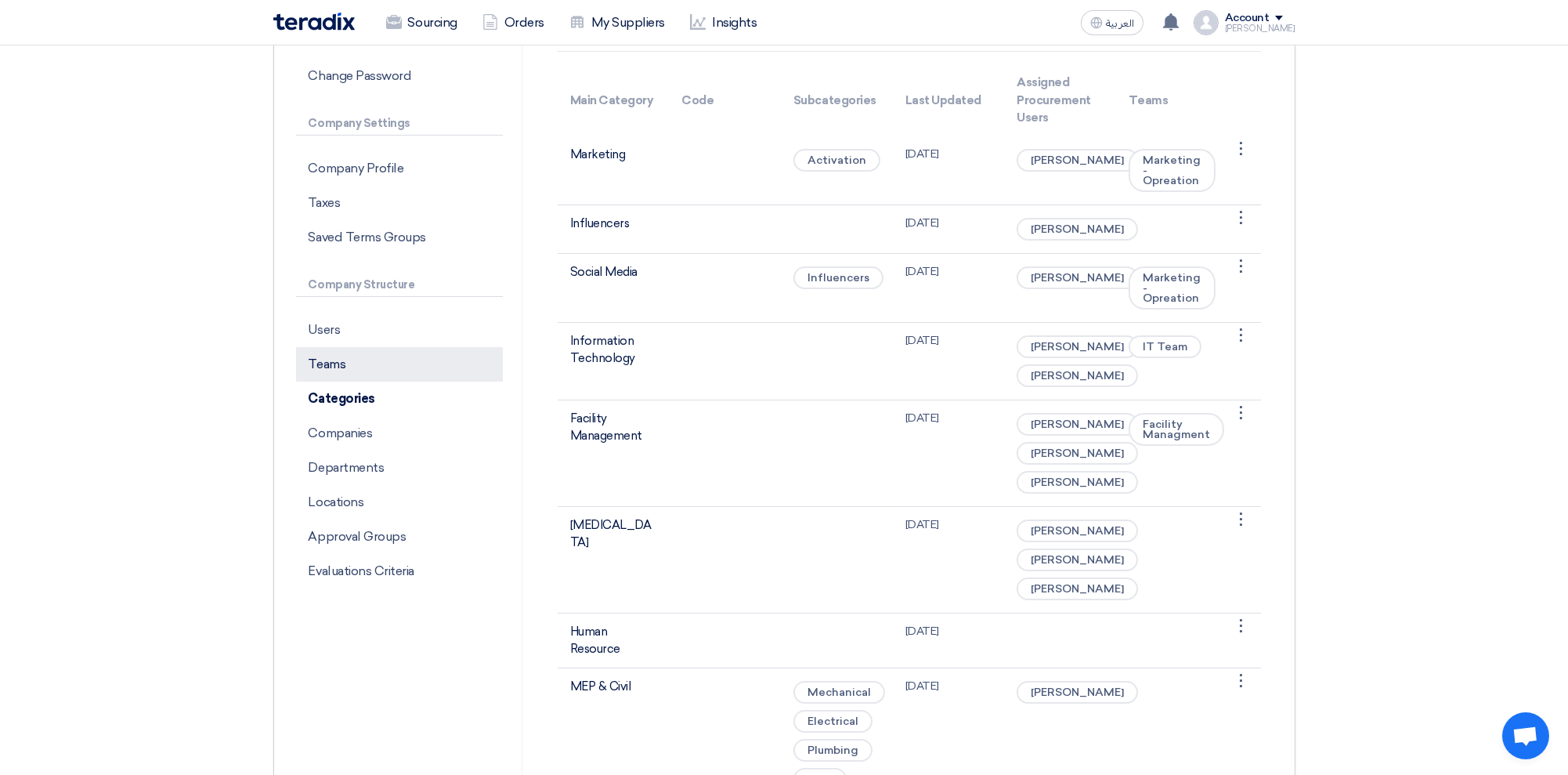
click at [353, 361] on p "Teams" at bounding box center [400, 364] width 207 height 35
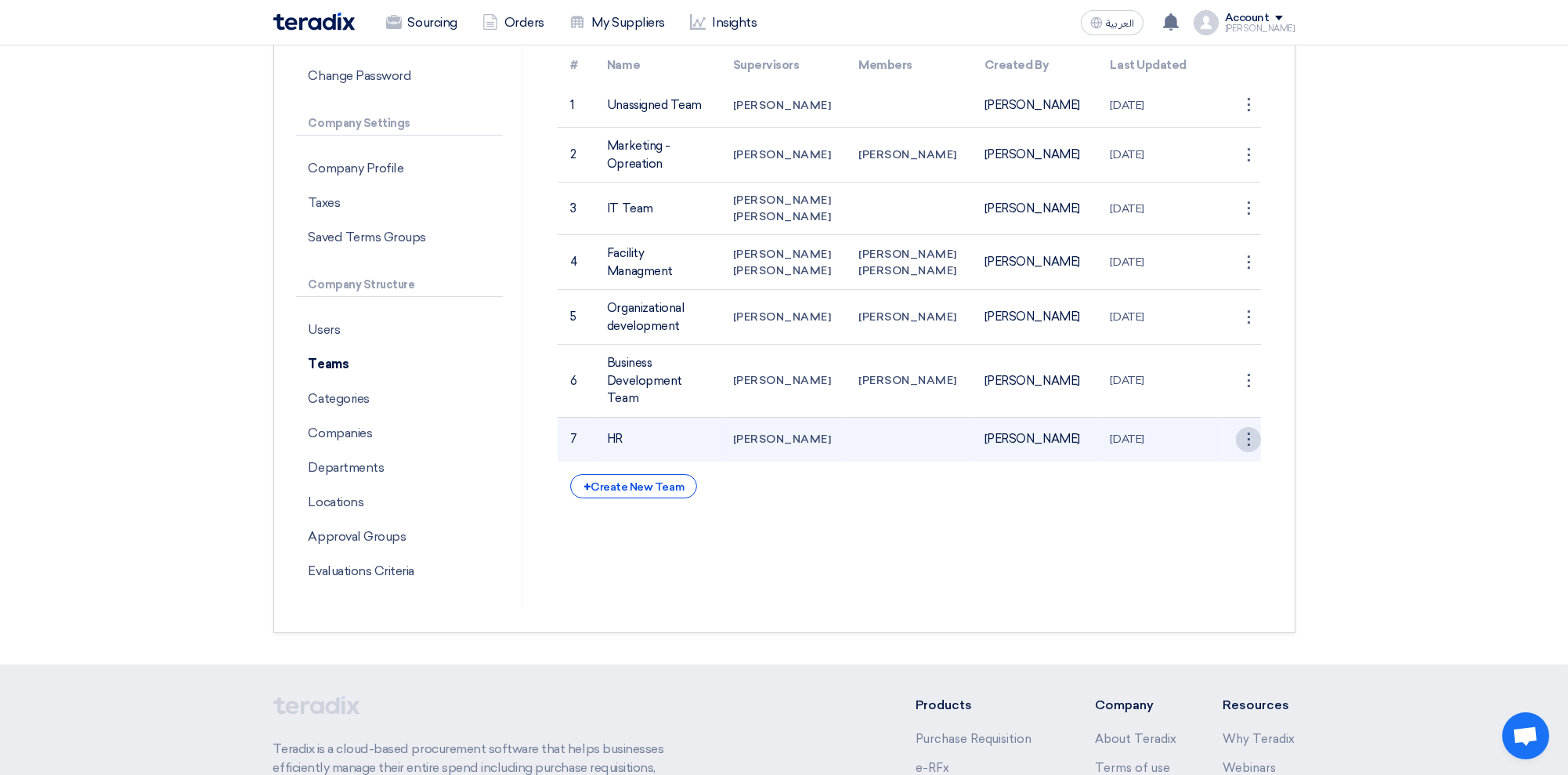
click at [1243, 117] on div "⋮" at bounding box center [1247, 104] width 25 height 25
click at [1221, 480] on link "Edit Team" at bounding box center [1220, 468] width 81 height 23
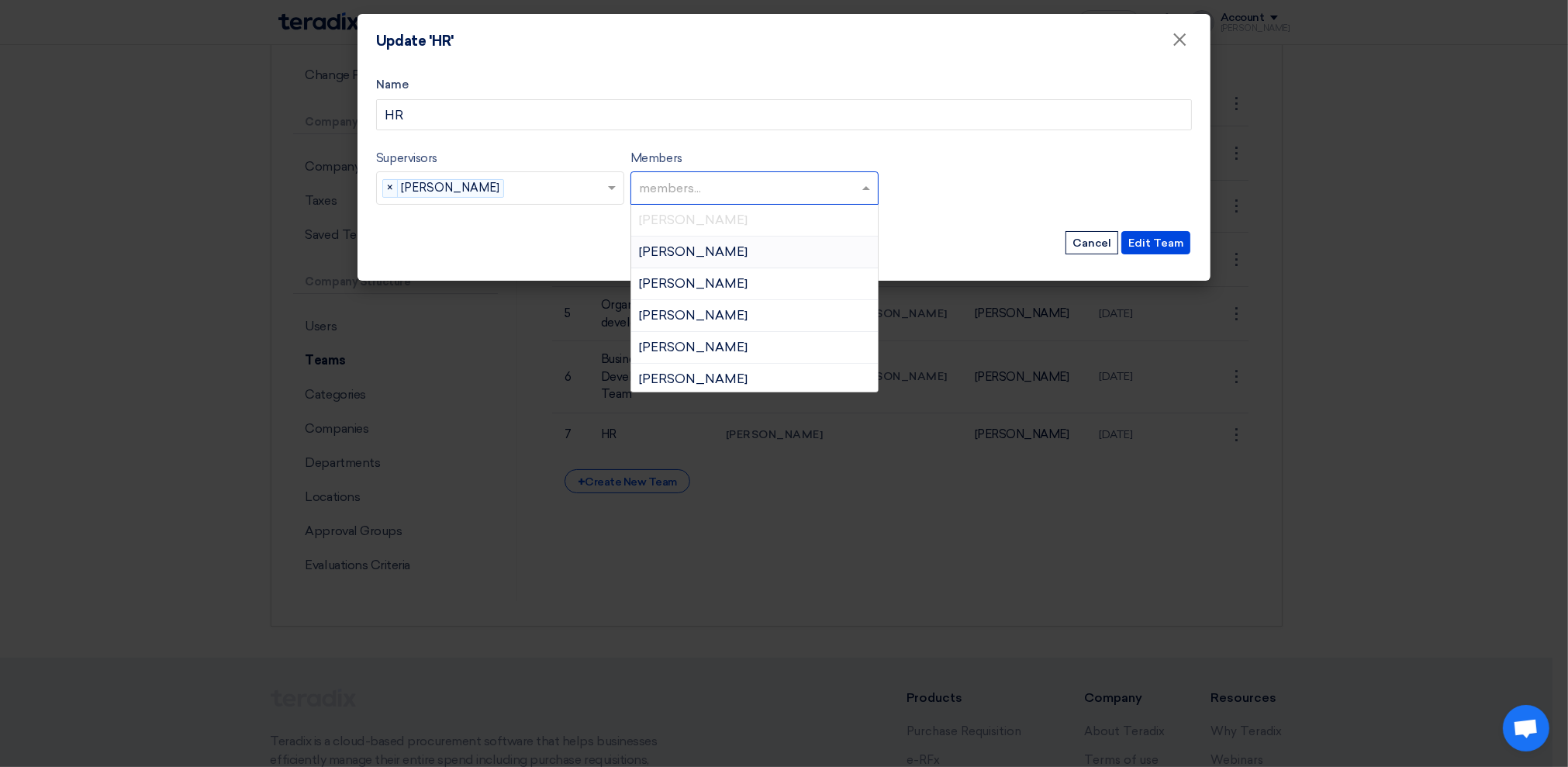
click at [686, 190] on input "text" at bounding box center [756, 190] width 235 height 26
click at [516, 223] on form "Name HR Supervisors Supervisors... × [PERSON_NAME] × Members members... [PERSON…" at bounding box center [784, 165] width 815 height 180
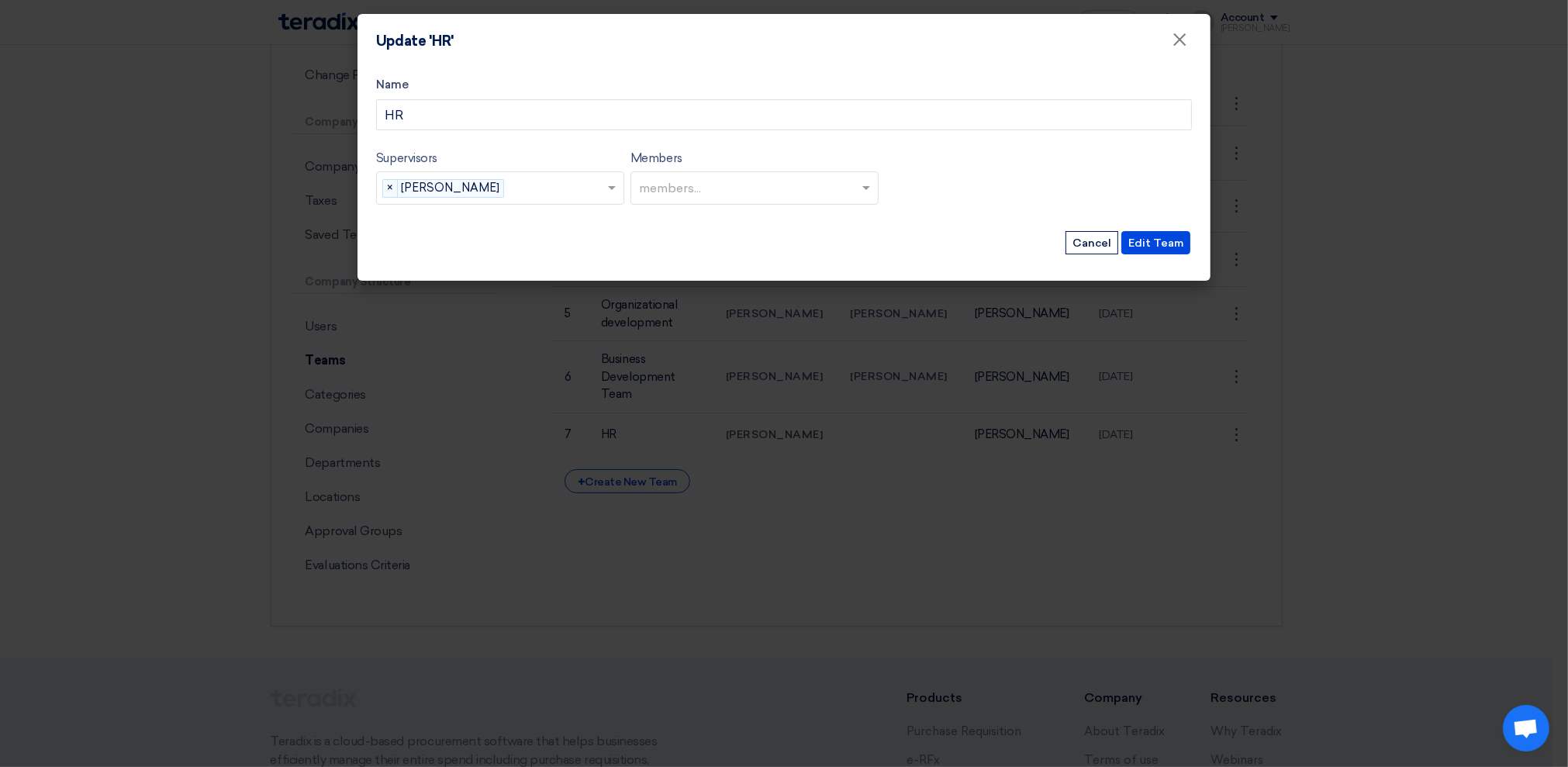
click at [533, 188] on input "text" at bounding box center [558, 190] width 96 height 26
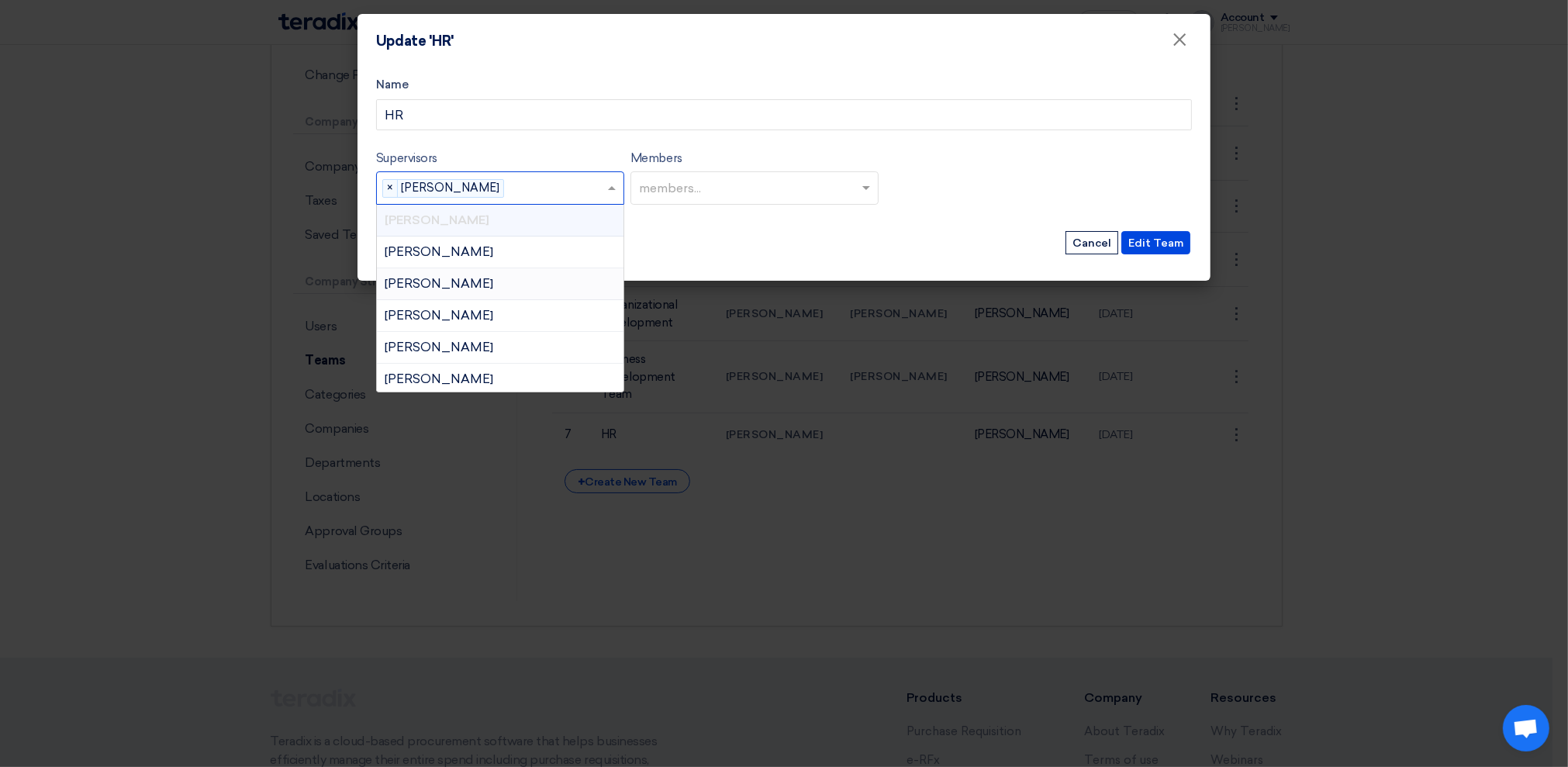
click at [700, 251] on div "Edit Team Cancel" at bounding box center [784, 242] width 815 height 27
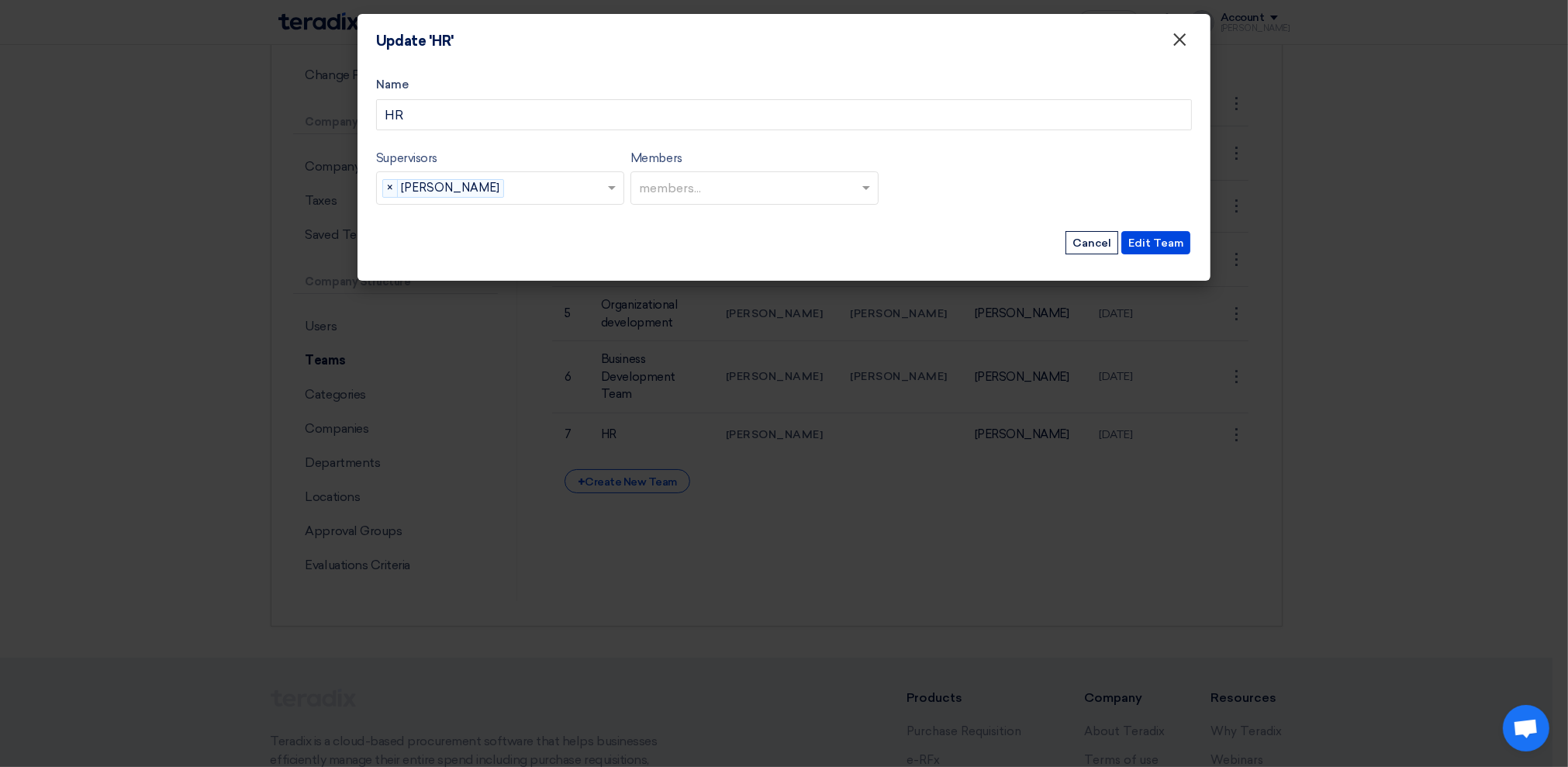
click at [1175, 39] on span "×" at bounding box center [1179, 43] width 15 height 31
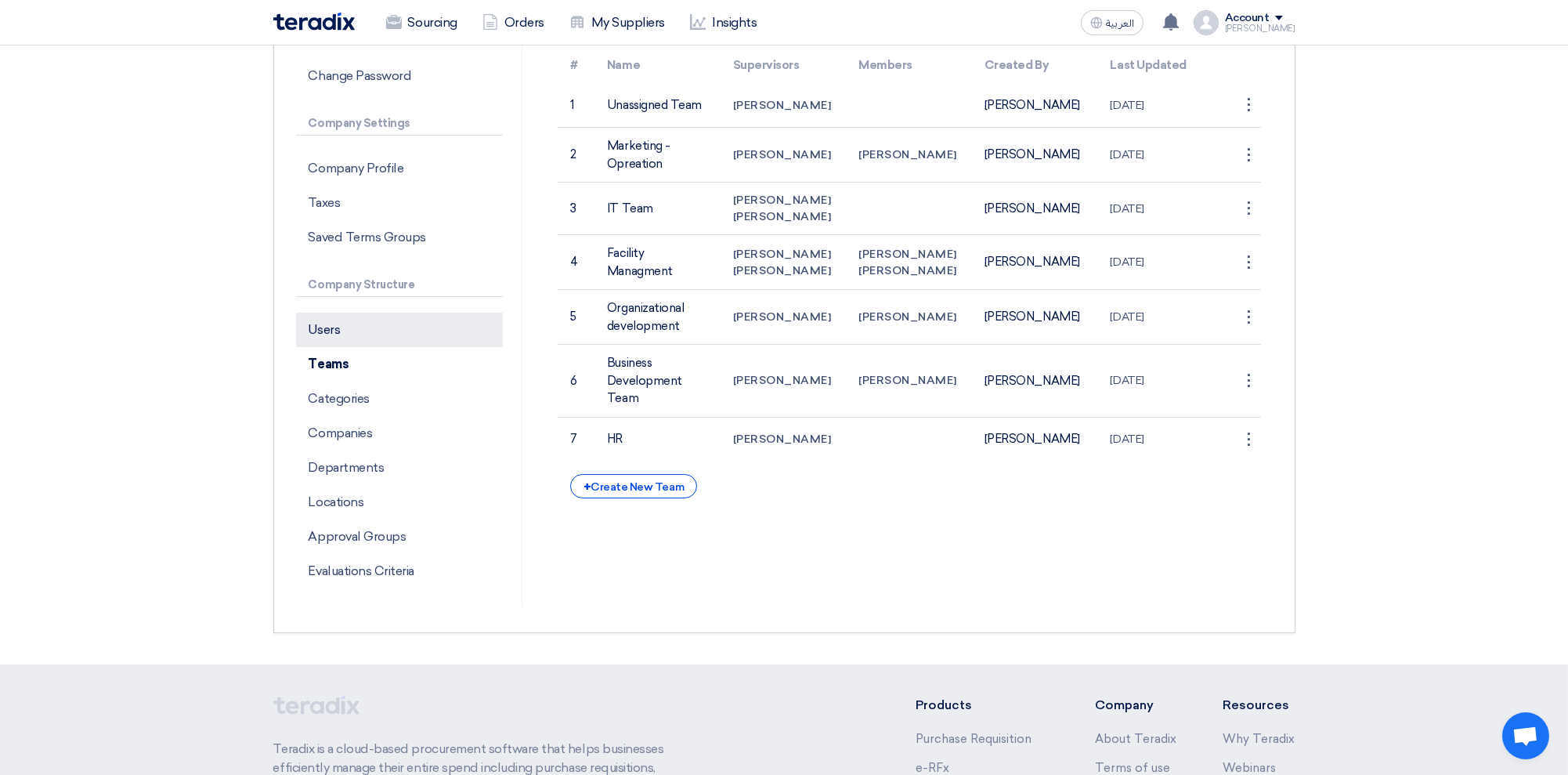
click at [367, 330] on p "Users" at bounding box center [400, 330] width 207 height 35
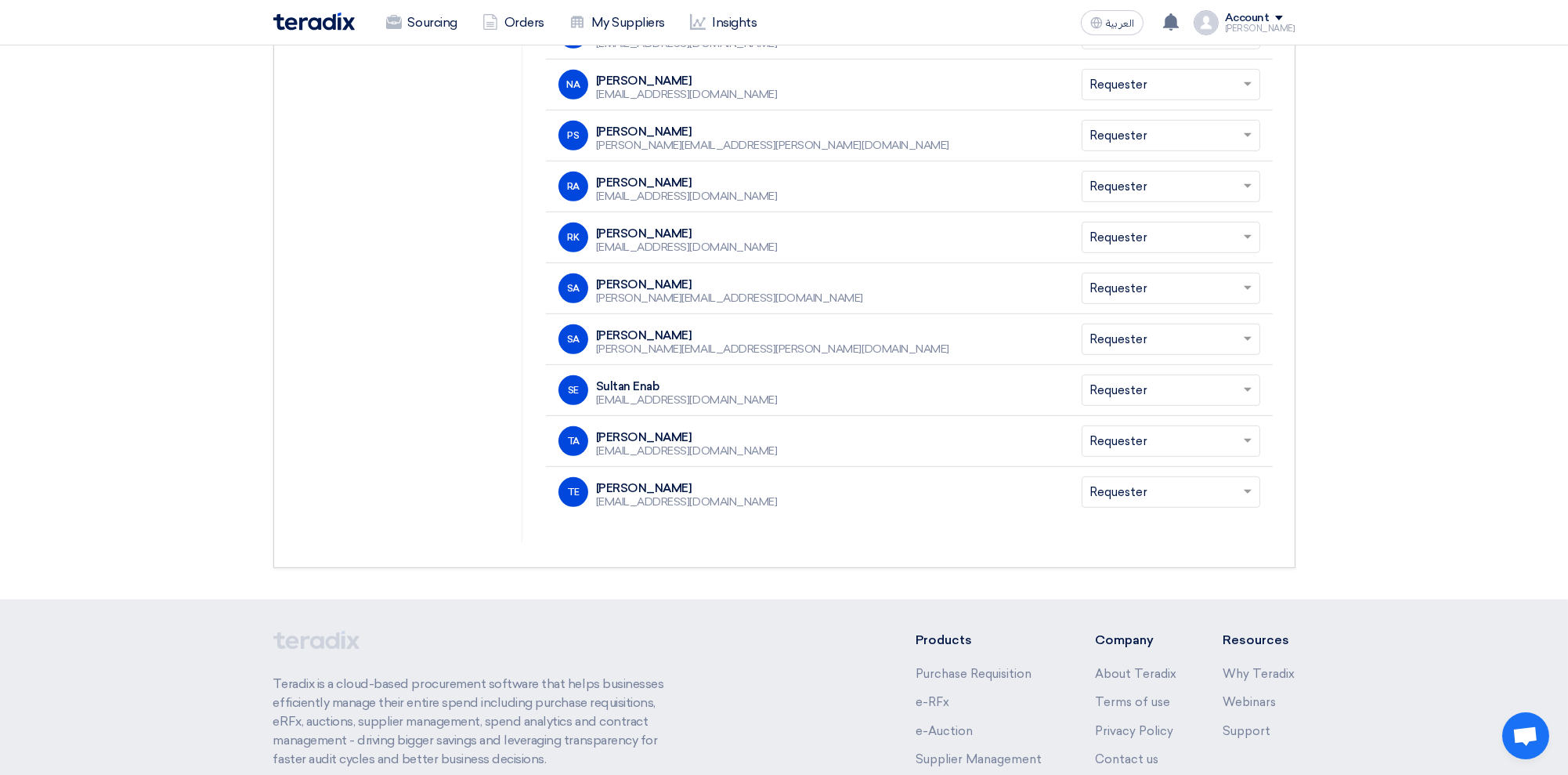
scroll to position [1879, 0]
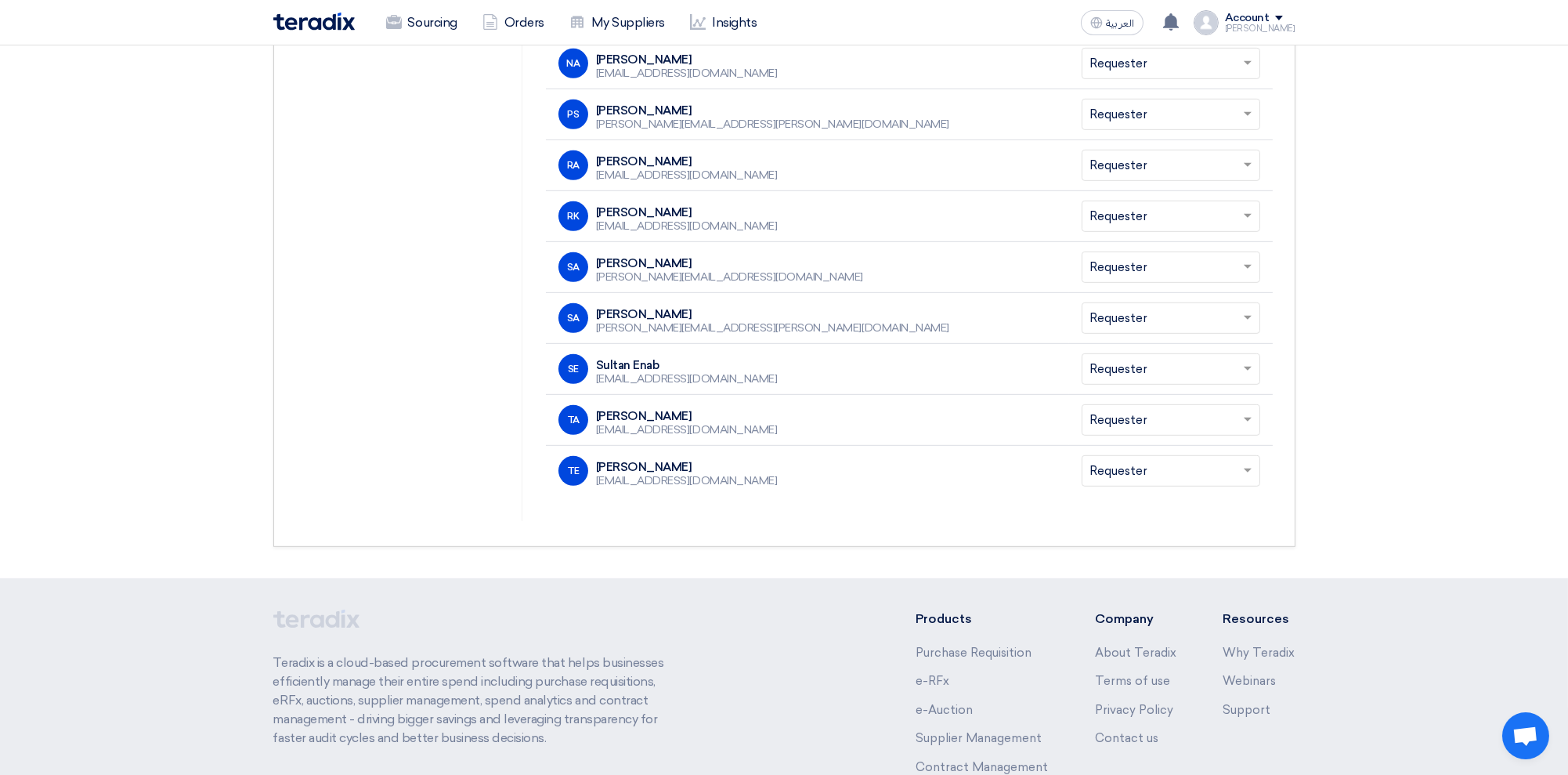
click at [1130, 471] on input "text" at bounding box center [1163, 472] width 146 height 26
click at [977, 480] on div "TE Tarek Elraffei [EMAIL_ADDRESS][DOMAIN_NAME]" at bounding box center [807, 471] width 498 height 30
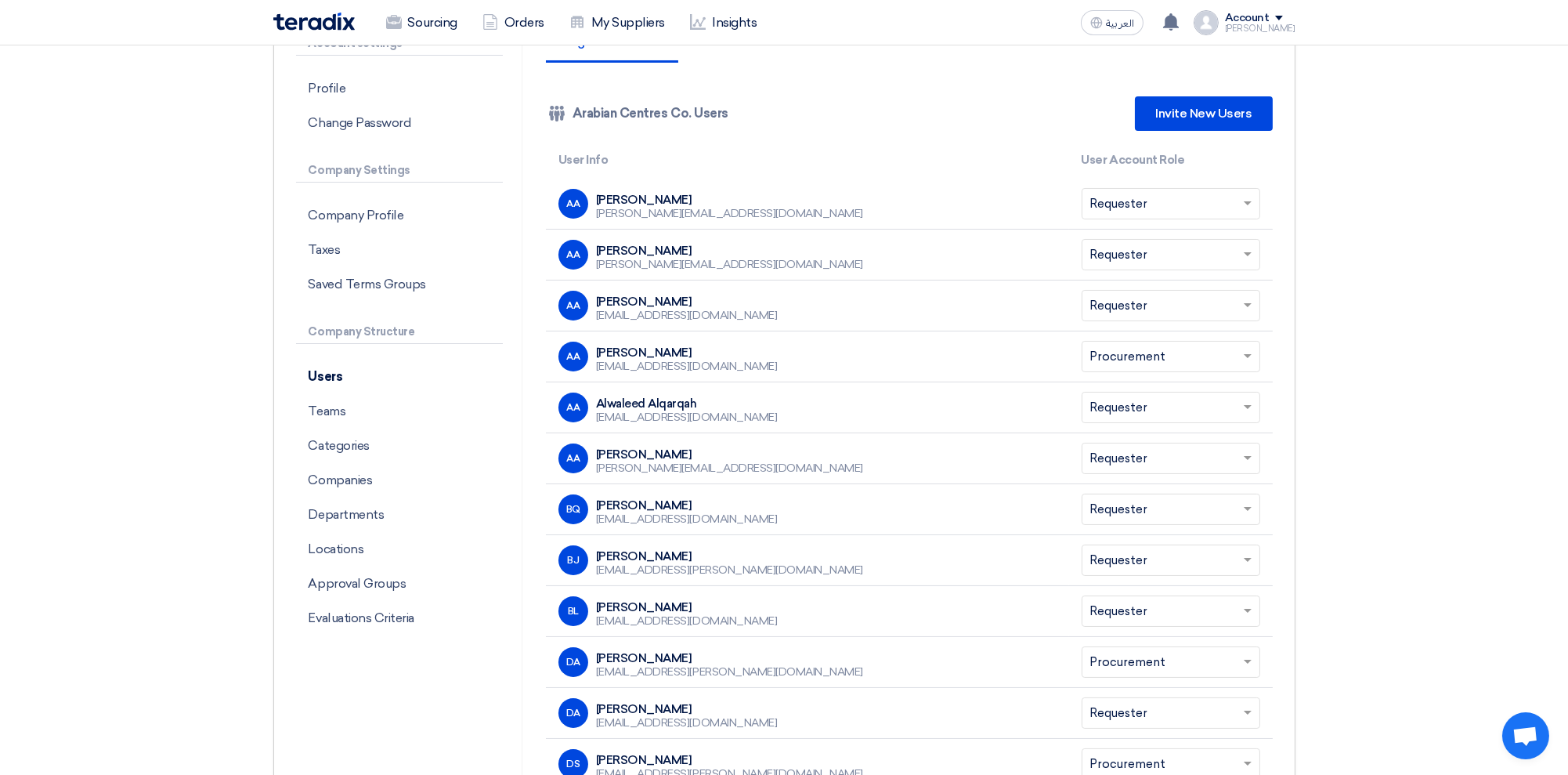
scroll to position [0, 0]
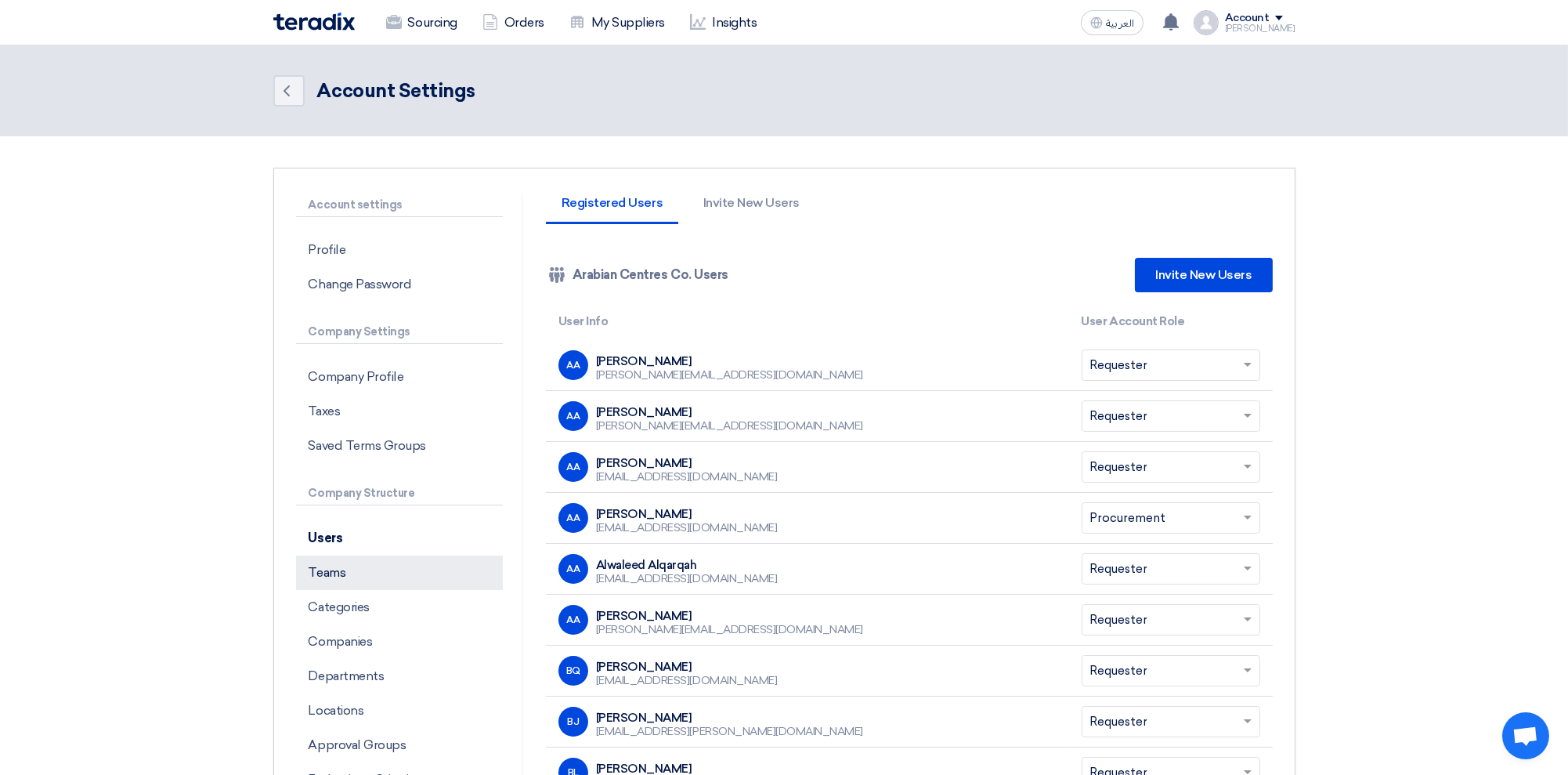
click at [336, 574] on p "Teams" at bounding box center [400, 573] width 207 height 35
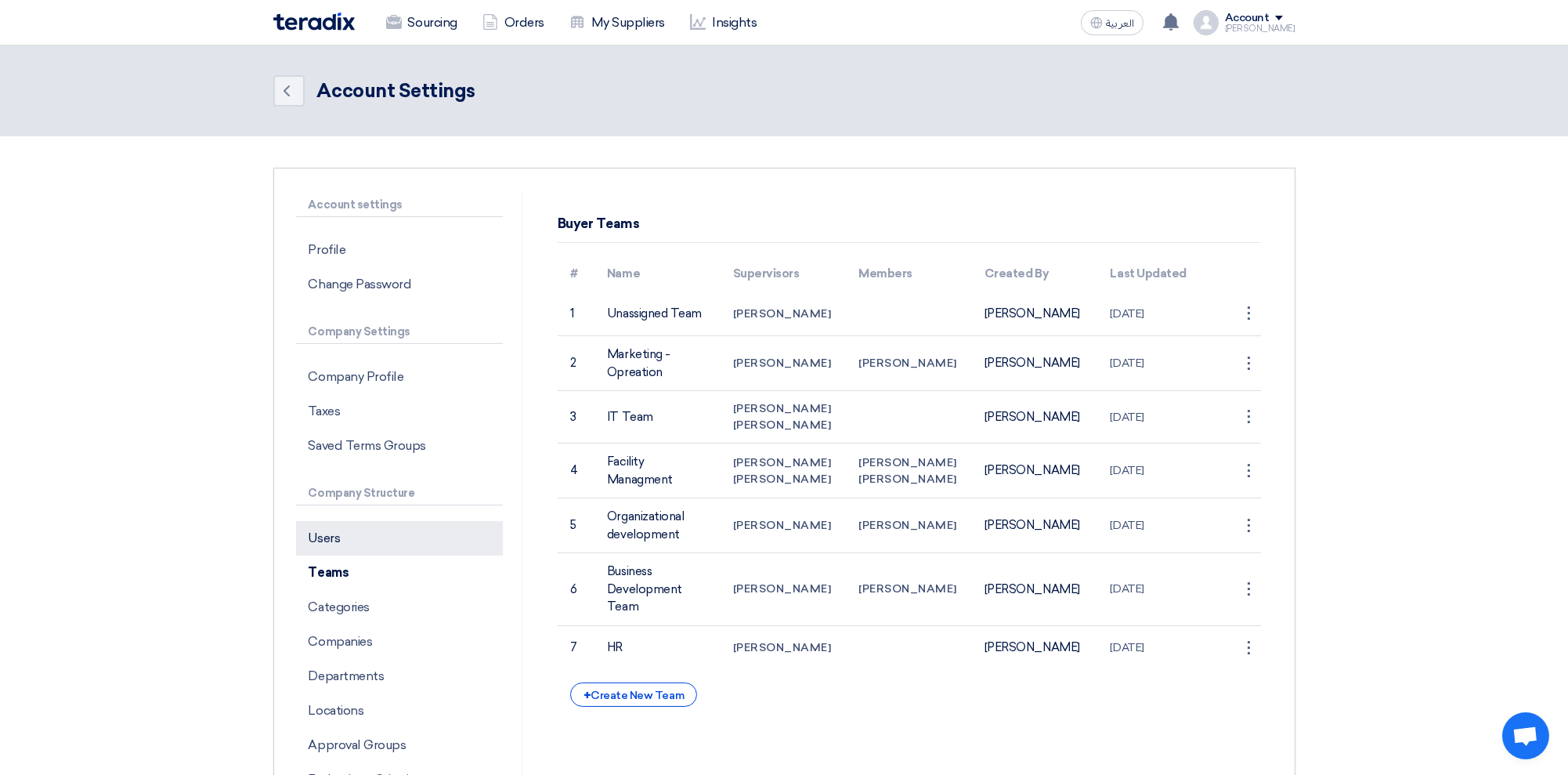
click at [334, 535] on p "Users" at bounding box center [400, 538] width 207 height 35
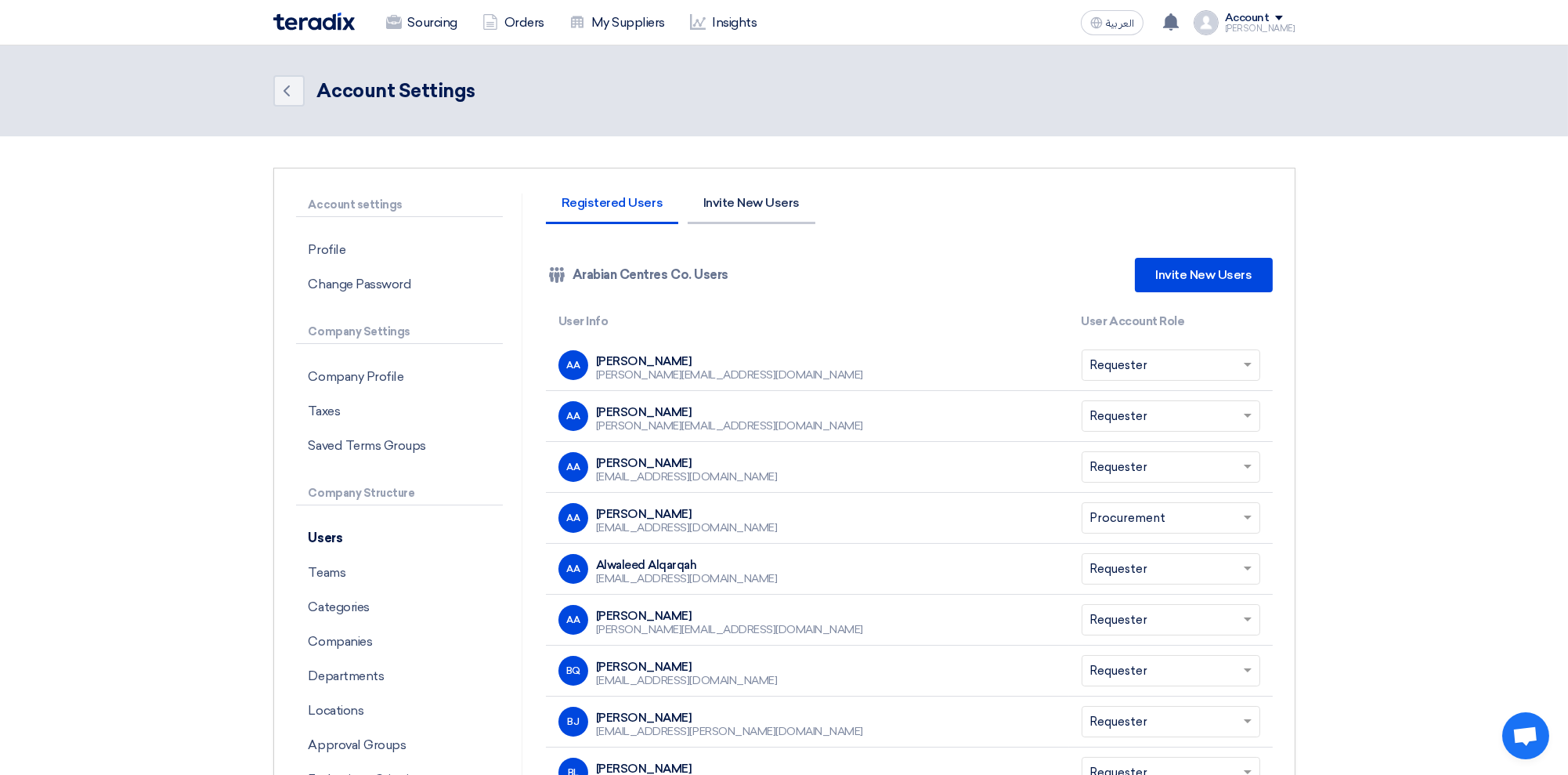
click at [727, 206] on li "Invite New Users" at bounding box center [751, 210] width 128 height 28
